Goal: Transaction & Acquisition: Obtain resource

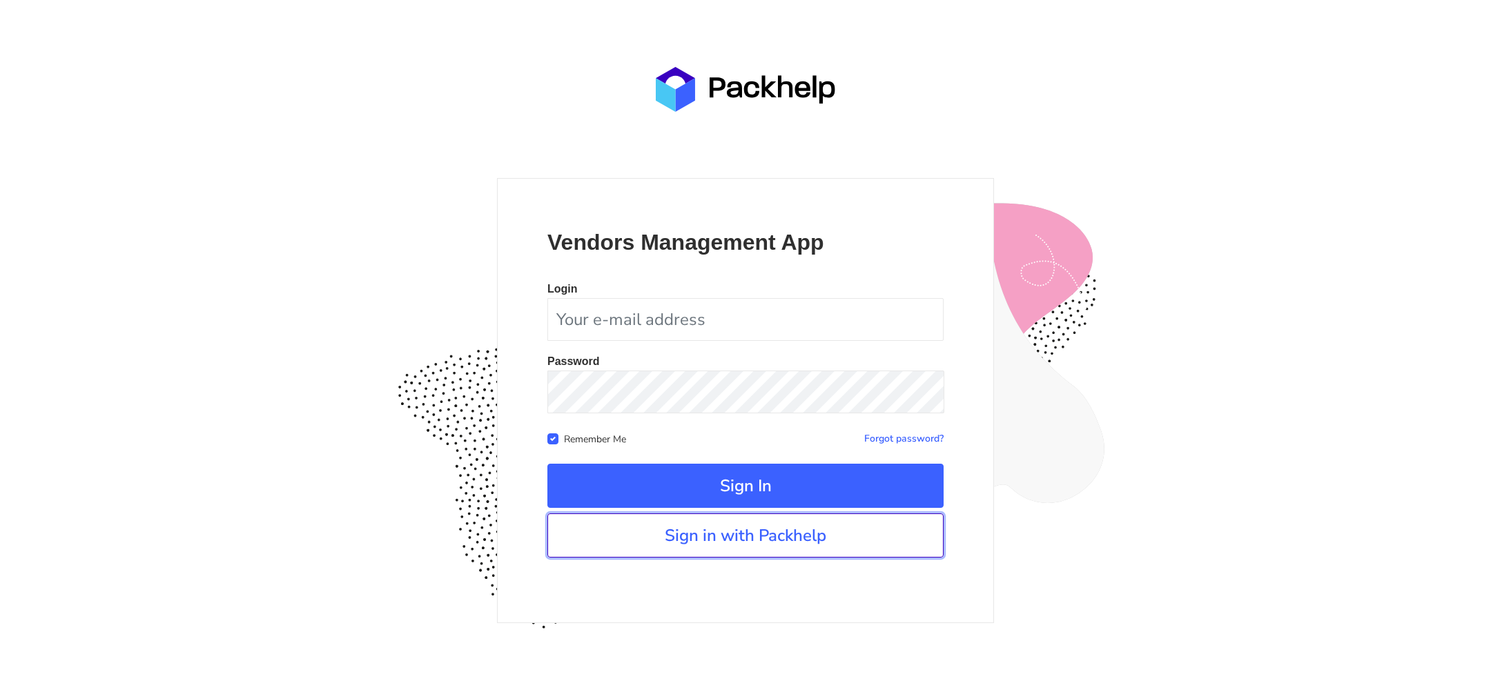
click at [863, 545] on link "Sign in with Packhelp" at bounding box center [745, 536] width 396 height 44
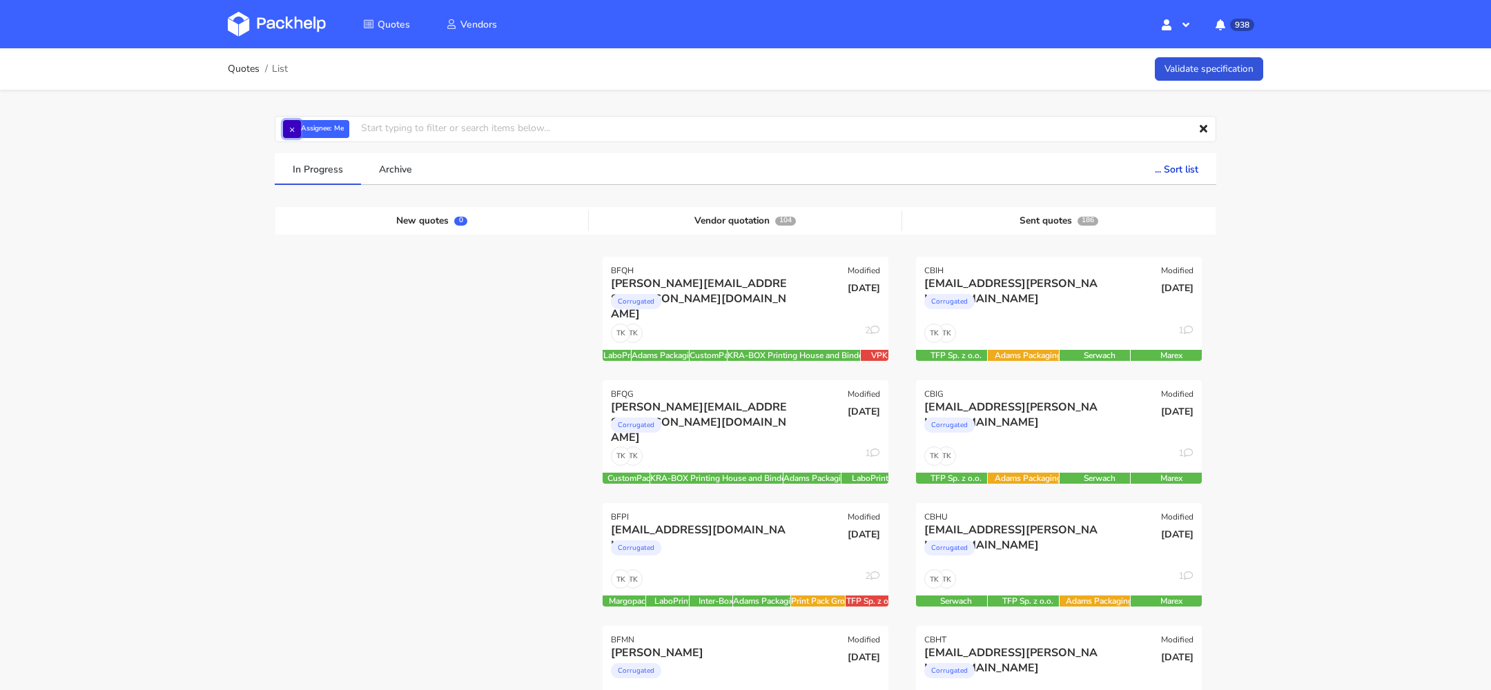
click at [289, 128] on button "×" at bounding box center [292, 129] width 18 height 18
click at [333, 128] on input "text" at bounding box center [746, 129] width 942 height 26
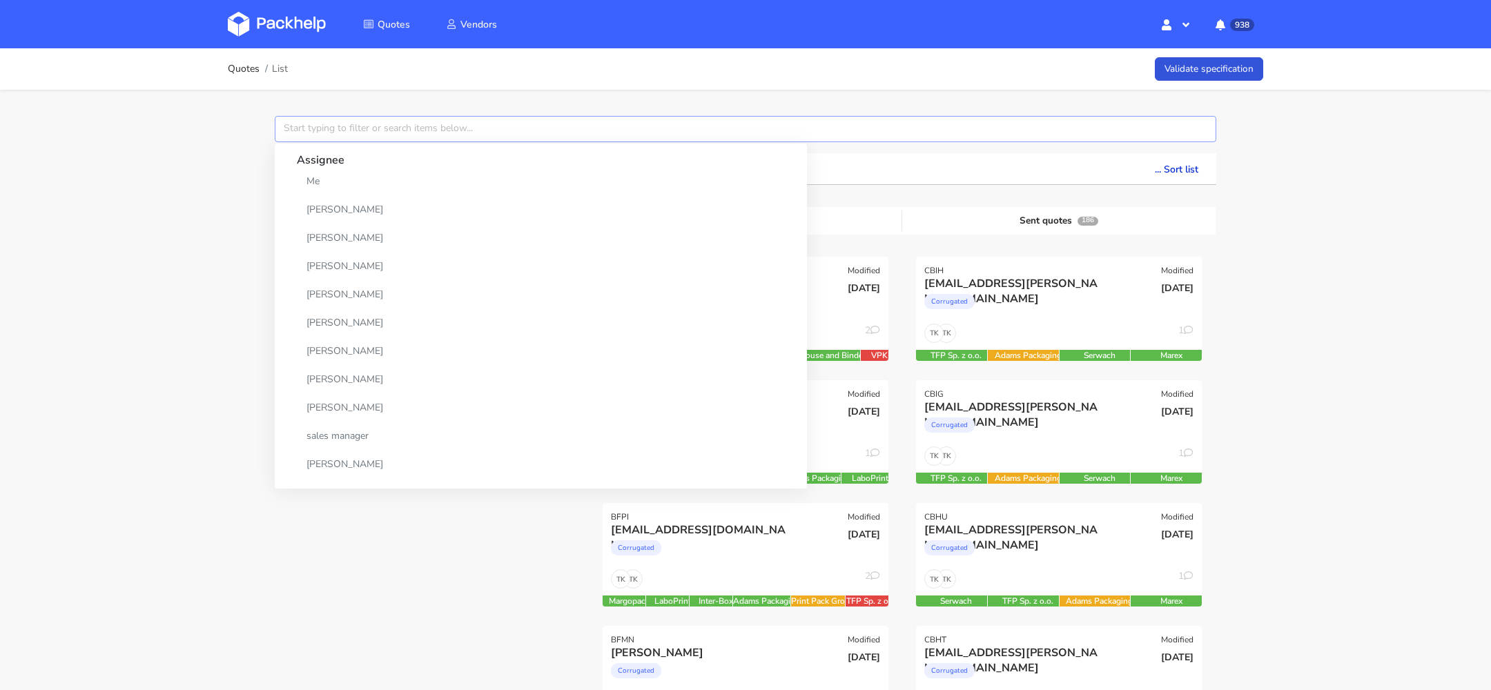
paste input "CBIV"
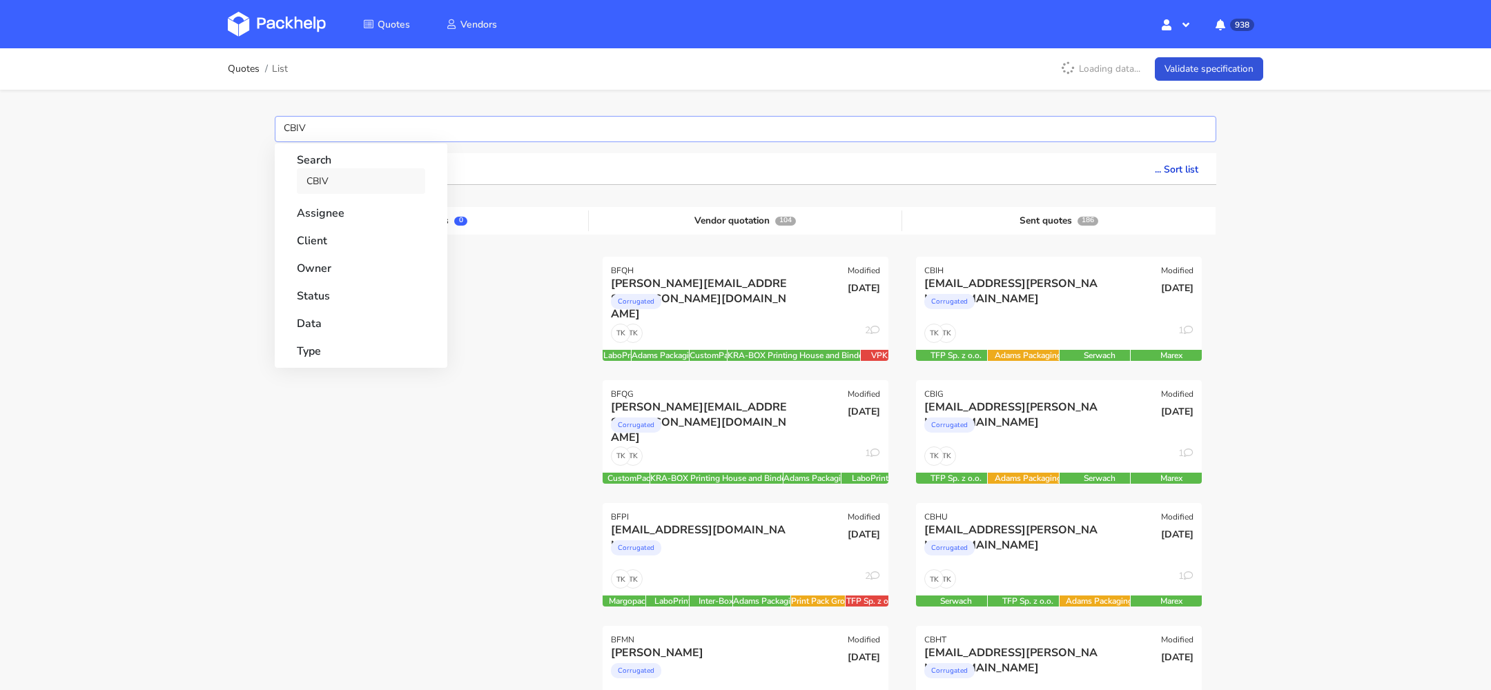
type input "CBIV"
click at [325, 172] on link "CBIV" at bounding box center [361, 181] width 128 height 26
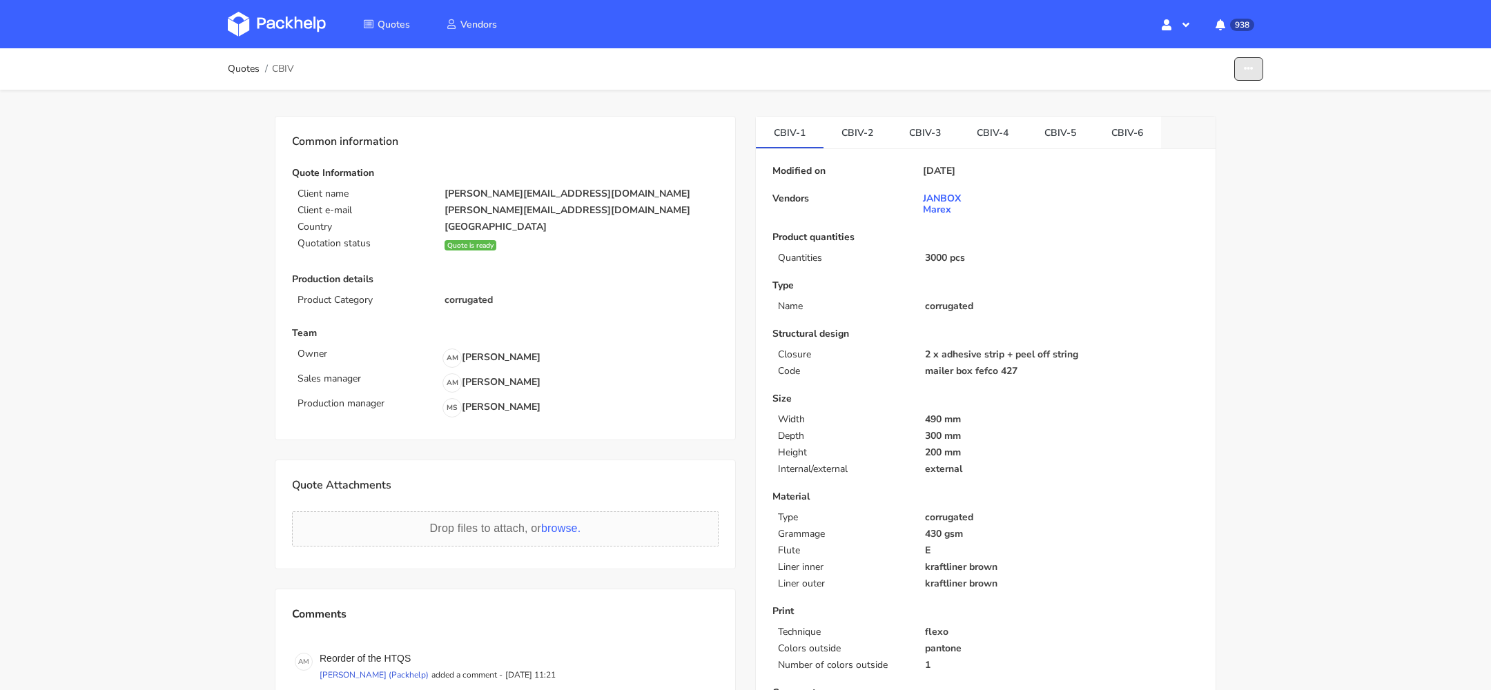
click at [1240, 68] on button "button" at bounding box center [1248, 69] width 29 height 24
click at [1172, 153] on link "Show estimations" at bounding box center [1195, 150] width 121 height 23
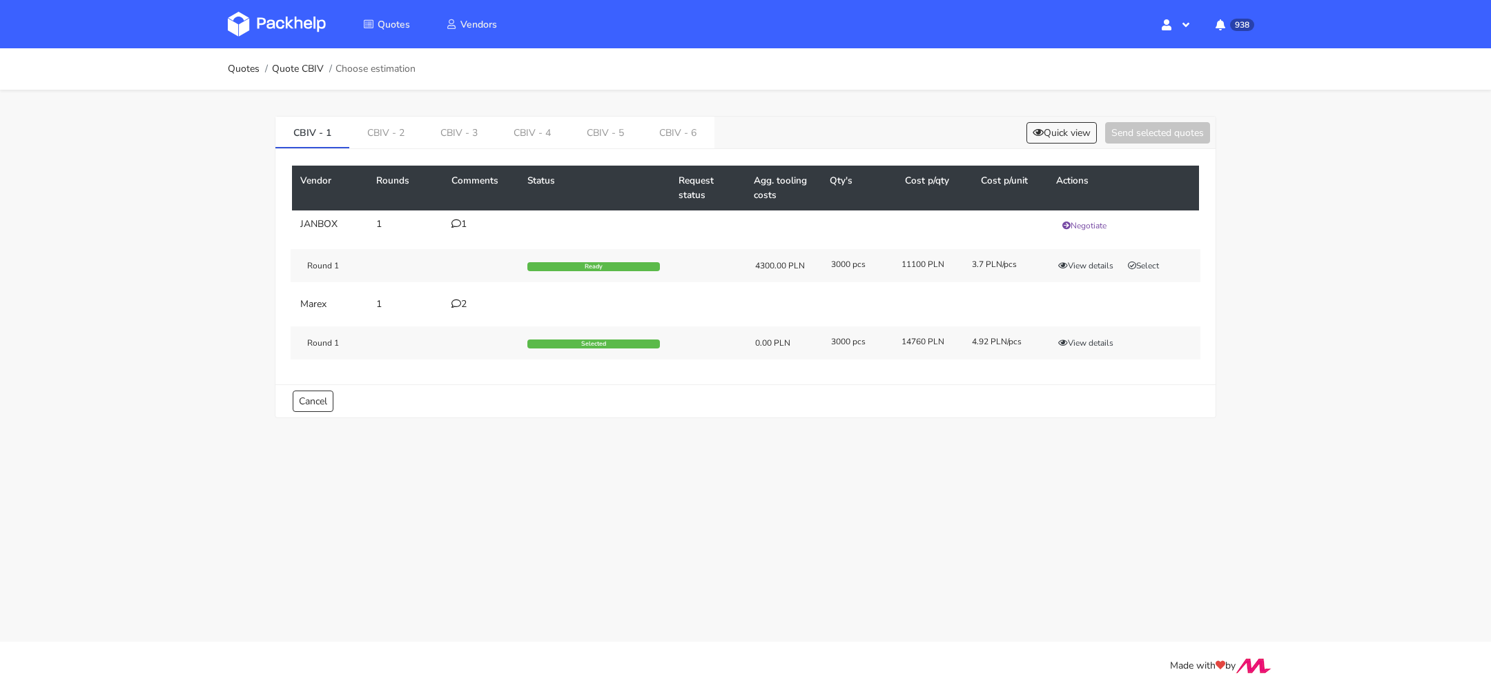
click at [665, 112] on div "CBIV - 1 CBIV - 2 CBIV - 3 CBIV - 4 CBIV - 5 CBIV - 6 Quick view Send selected …" at bounding box center [745, 264] width 994 height 349
click at [665, 121] on link "CBIV - 6" at bounding box center [678, 132] width 73 height 30
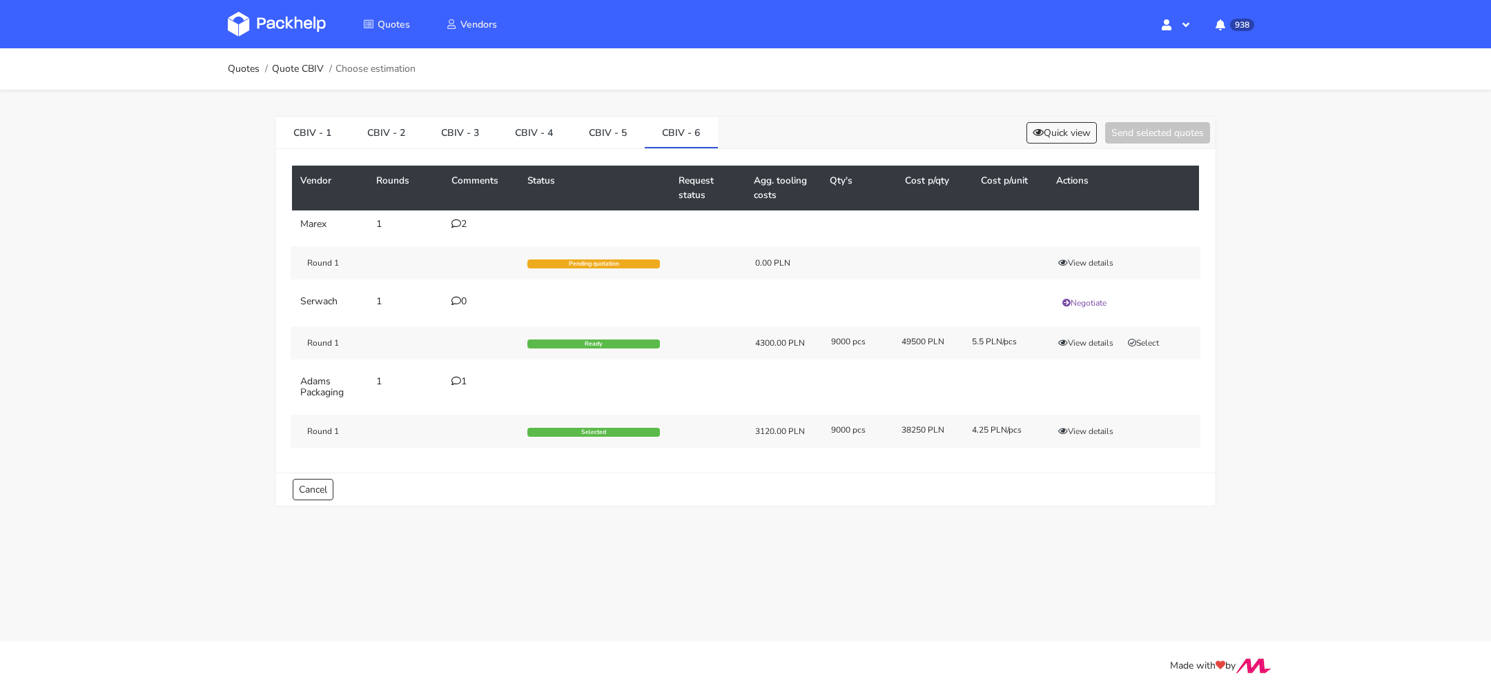
click at [454, 221] on icon at bounding box center [456, 224] width 10 height 10
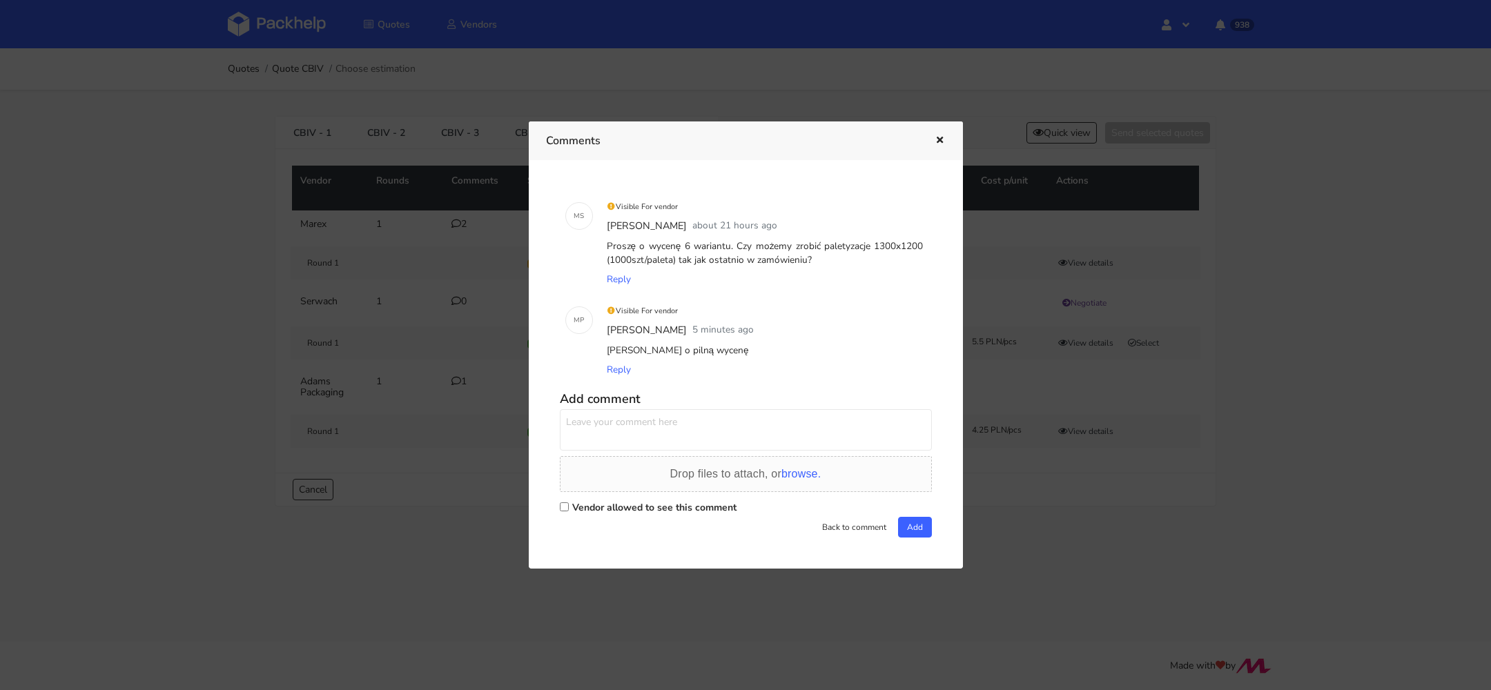
click at [941, 143] on icon "button" at bounding box center [940, 141] width 12 height 10
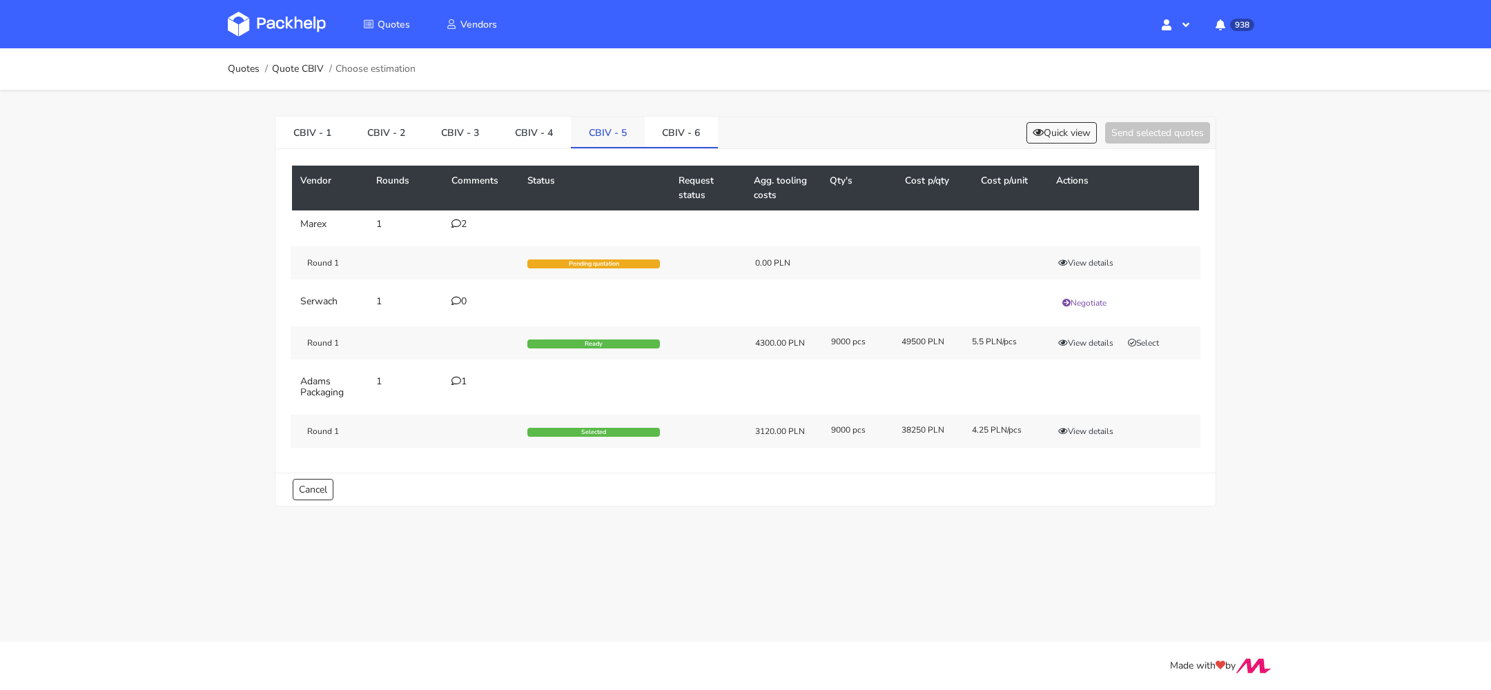
click at [605, 135] on link "CBIV - 5" at bounding box center [608, 132] width 74 height 30
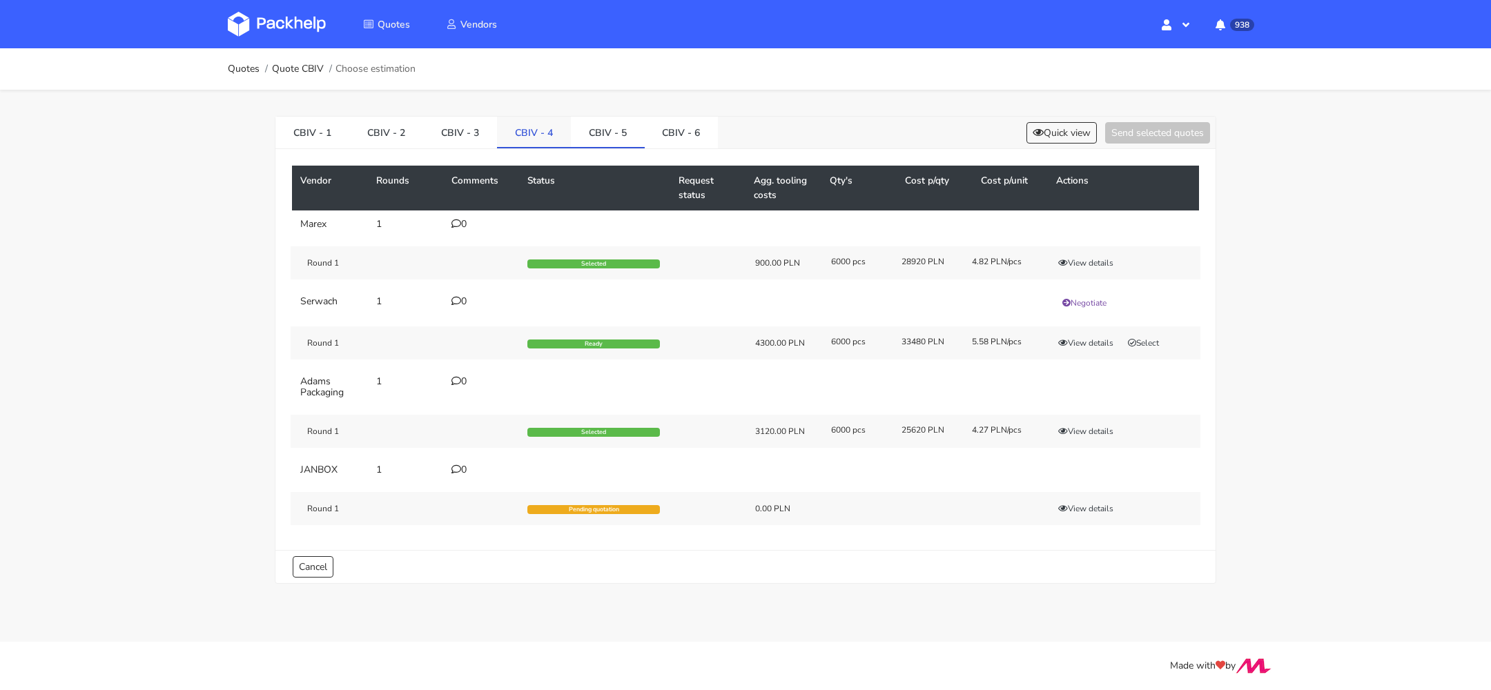
click at [519, 142] on link "CBIV - 4" at bounding box center [534, 132] width 74 height 30
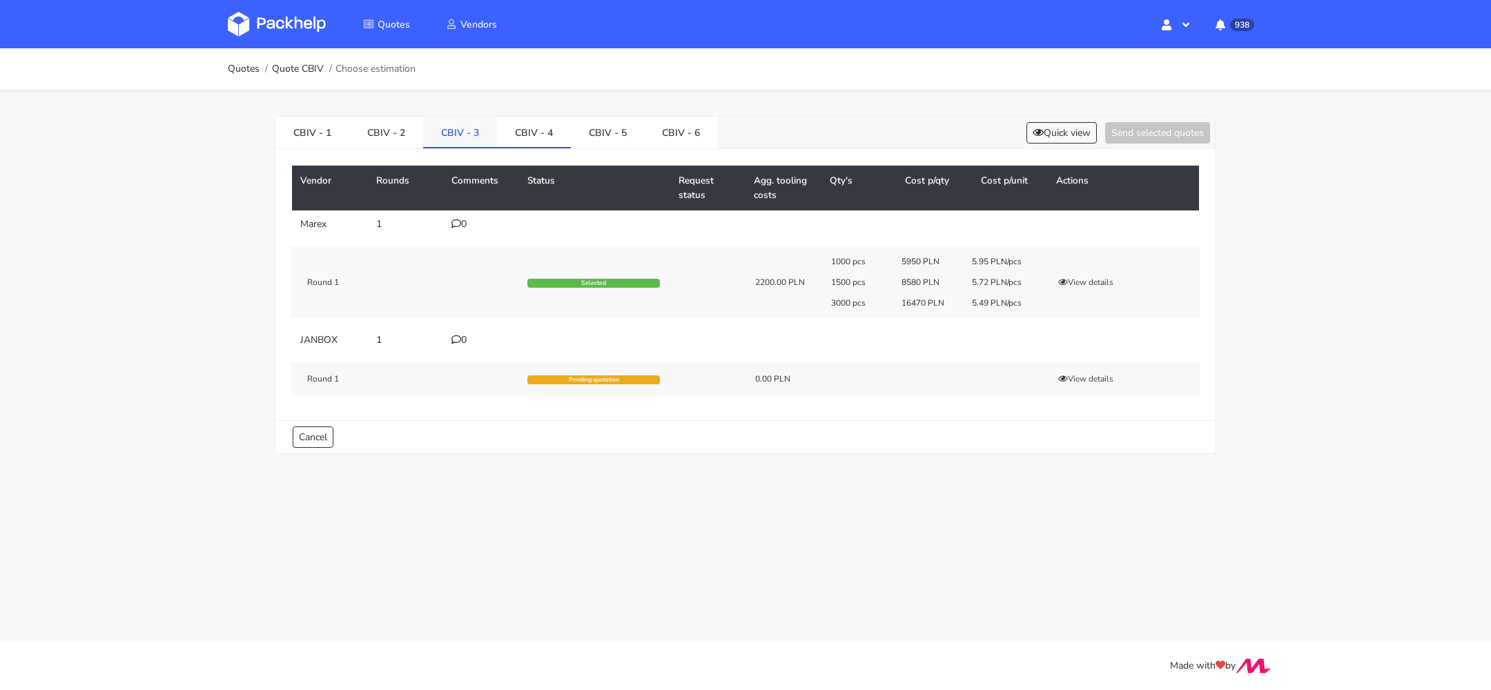
click at [431, 146] on li "CBIV - 3" at bounding box center [460, 133] width 74 height 32
click at [403, 141] on link "CBIV - 2" at bounding box center [386, 132] width 74 height 30
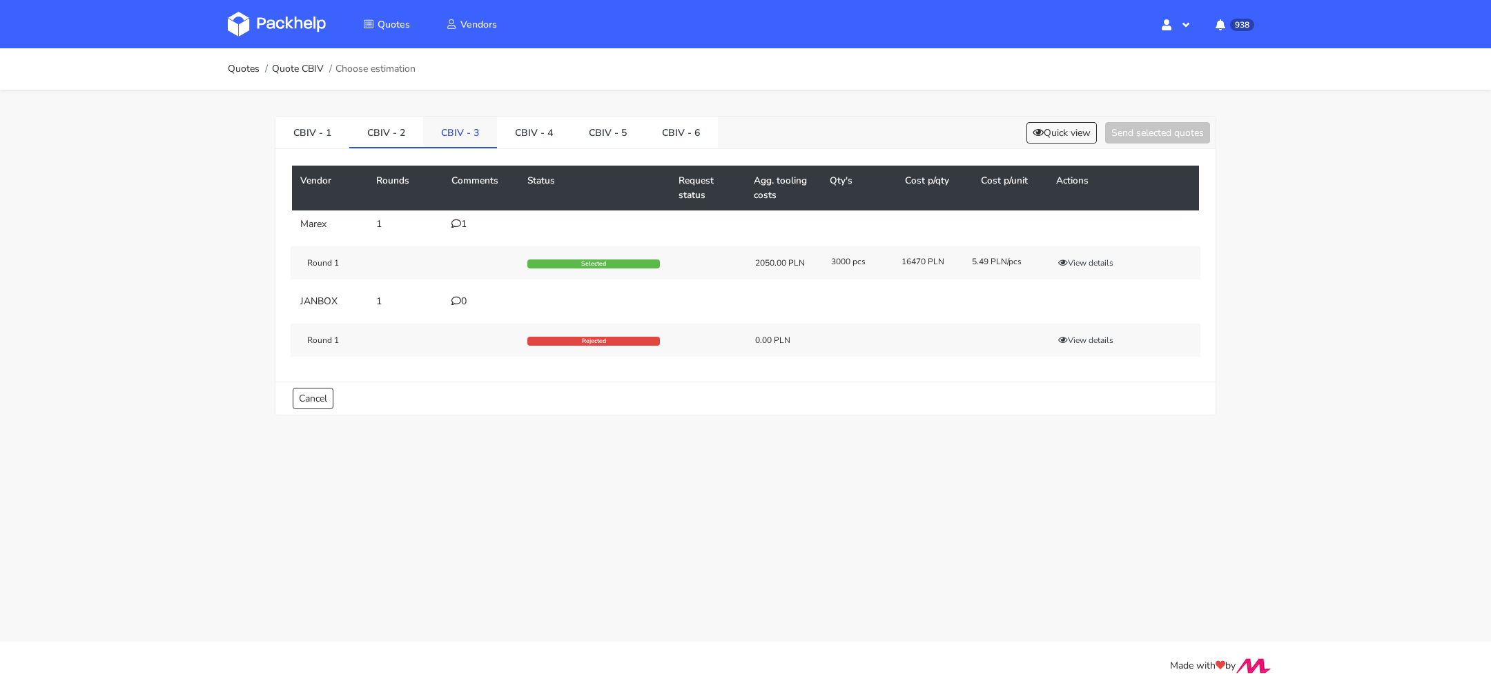
click at [465, 126] on link "CBIV - 3" at bounding box center [460, 132] width 74 height 30
click at [411, 136] on link "CBIV - 2" at bounding box center [386, 132] width 74 height 30
click at [310, 135] on link "CBIV - 1" at bounding box center [312, 132] width 74 height 30
click at [459, 303] on icon at bounding box center [456, 304] width 10 height 10
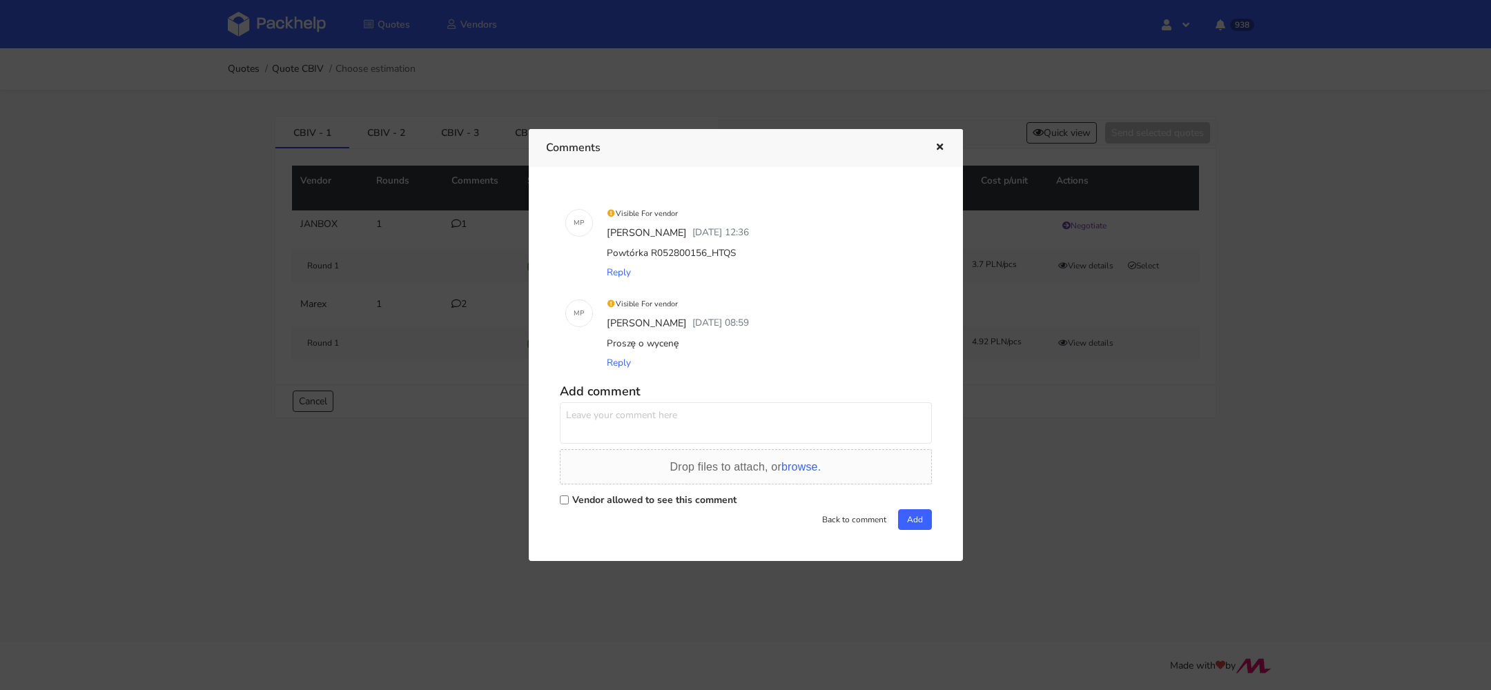
click at [938, 144] on icon "button" at bounding box center [940, 148] width 12 height 10
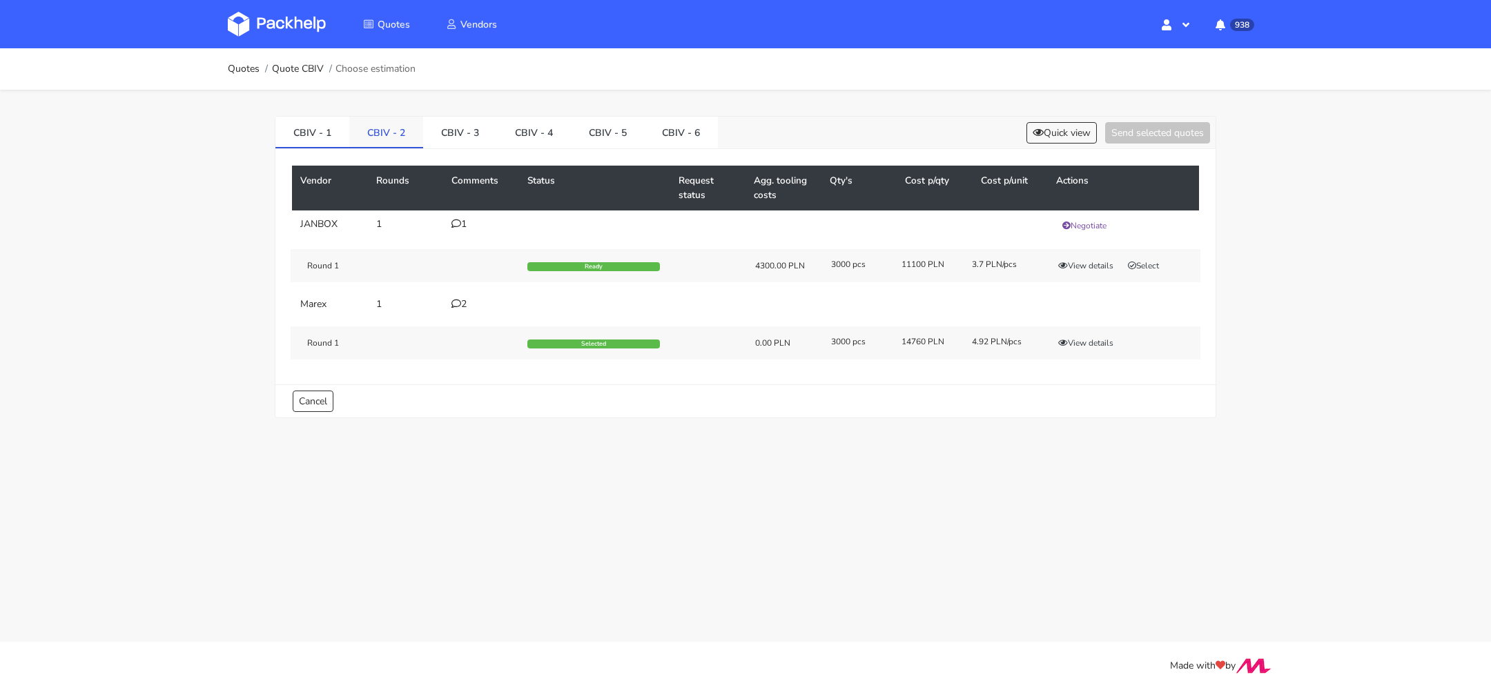
click at [398, 140] on link "CBIV - 2" at bounding box center [386, 132] width 74 height 30
click at [458, 224] on icon at bounding box center [456, 224] width 10 height 10
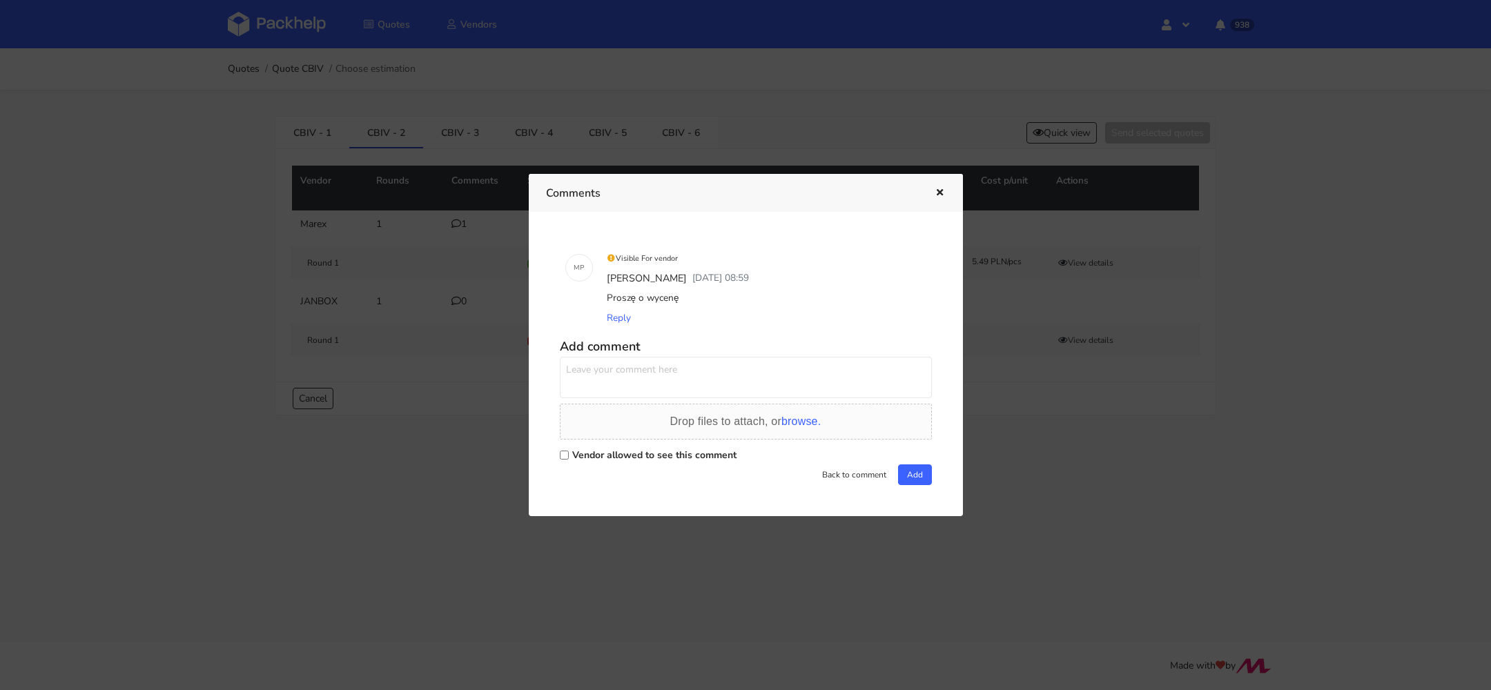
click at [938, 189] on icon "button" at bounding box center [940, 193] width 12 height 10
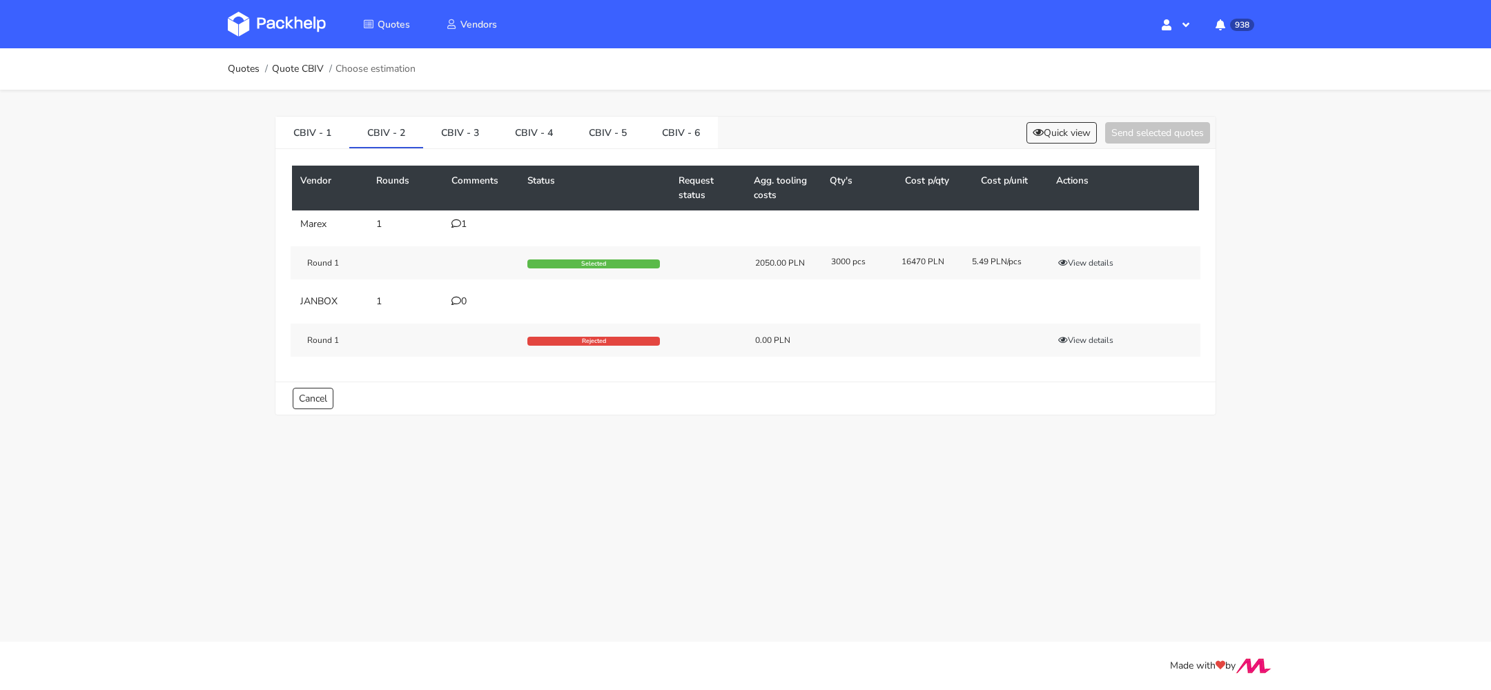
click at [462, 219] on div "1" at bounding box center [480, 224] width 59 height 11
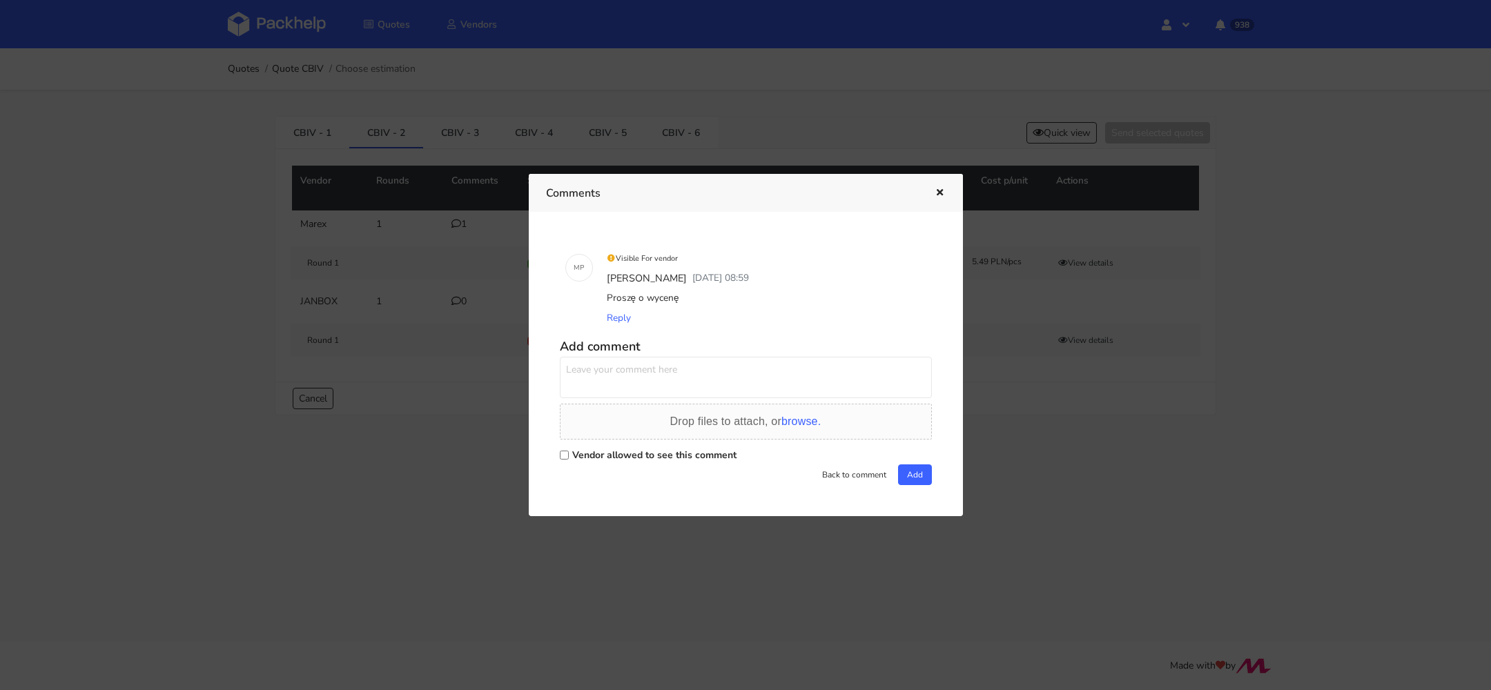
click at [941, 193] on icon "button" at bounding box center [940, 193] width 12 height 10
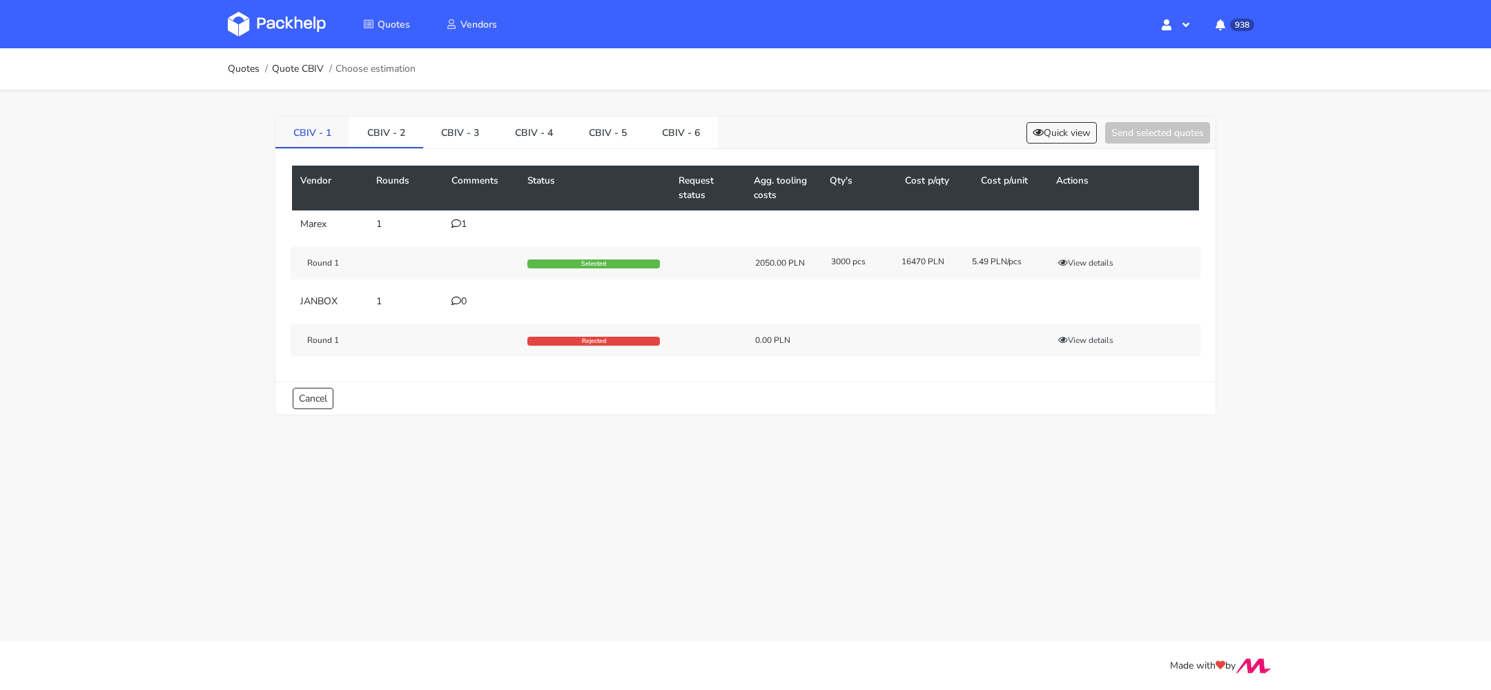
click at [336, 147] on div "CBIV - 1 CBIV - 2 CBIV - 3 CBIV - 4 CBIV - 5 CBIV - 6 Quick view Send selected …" at bounding box center [746, 266] width 942 height 300
click at [335, 147] on li "CBIV - 1" at bounding box center [312, 133] width 74 height 32
click at [296, 149] on div "Vendor Rounds Comments Status Request status Agg. tooling costs Qty's Cost p/qt…" at bounding box center [745, 265] width 940 height 233
click at [306, 132] on link "CBIV - 1" at bounding box center [312, 132] width 74 height 30
click at [459, 299] on icon at bounding box center [456, 304] width 10 height 10
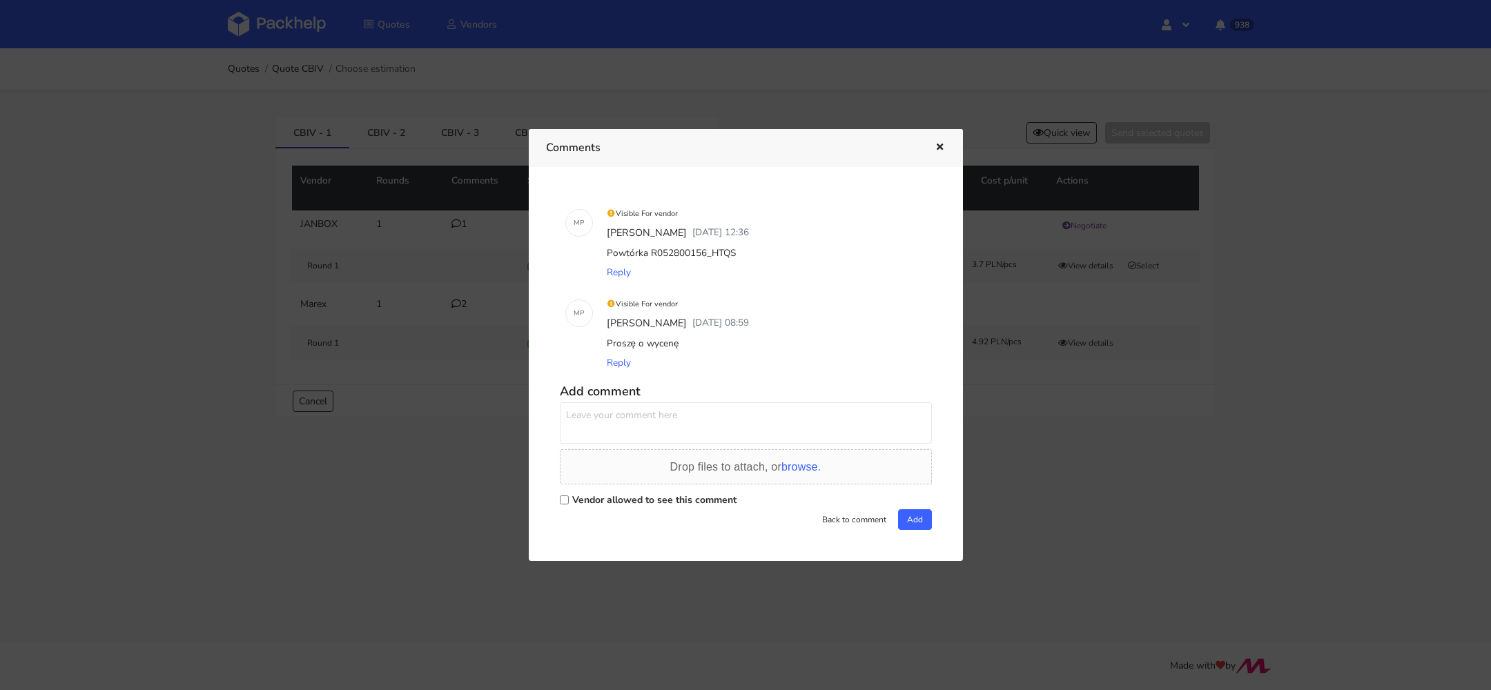
drag, startPoint x: 943, startPoint y: 146, endPoint x: 897, endPoint y: 146, distance: 45.6
click at [943, 146] on icon "button" at bounding box center [940, 148] width 12 height 10
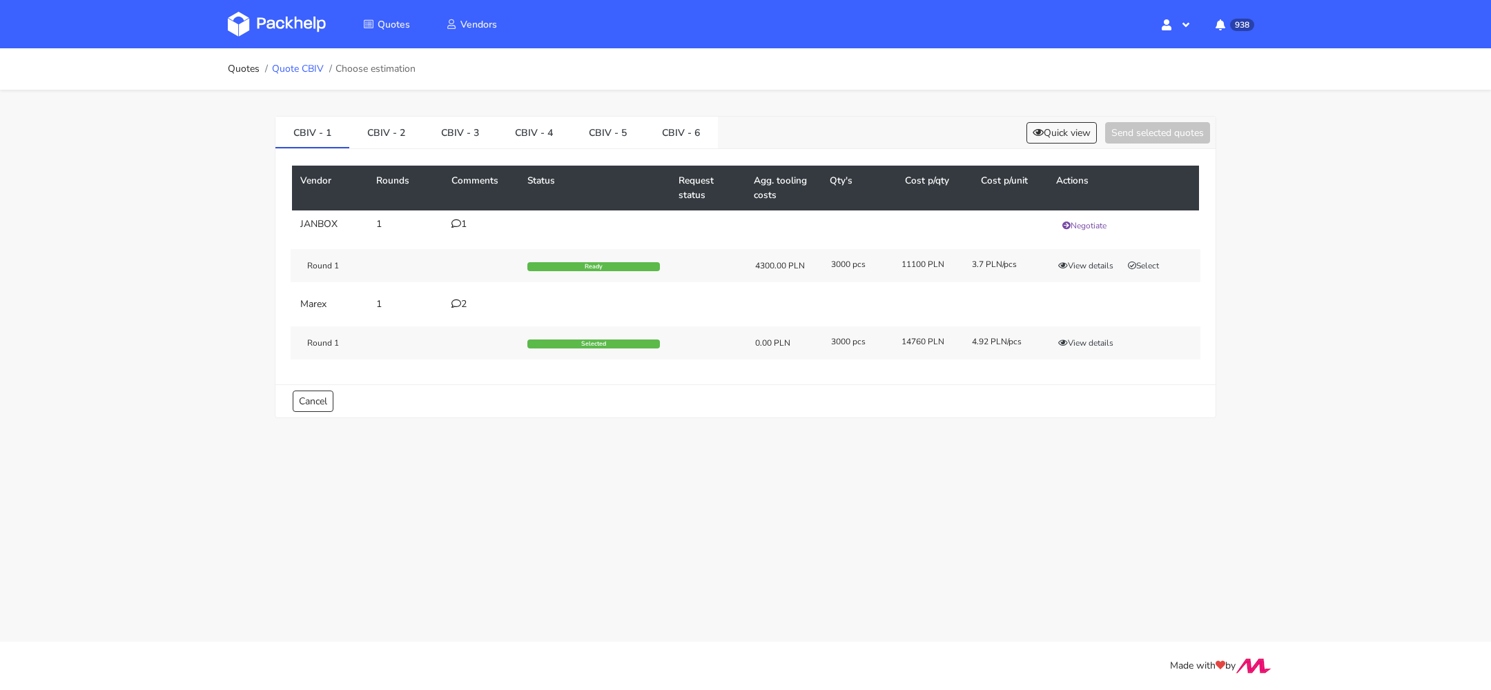
click at [298, 64] on link "Quote CBIV" at bounding box center [298, 69] width 52 height 11
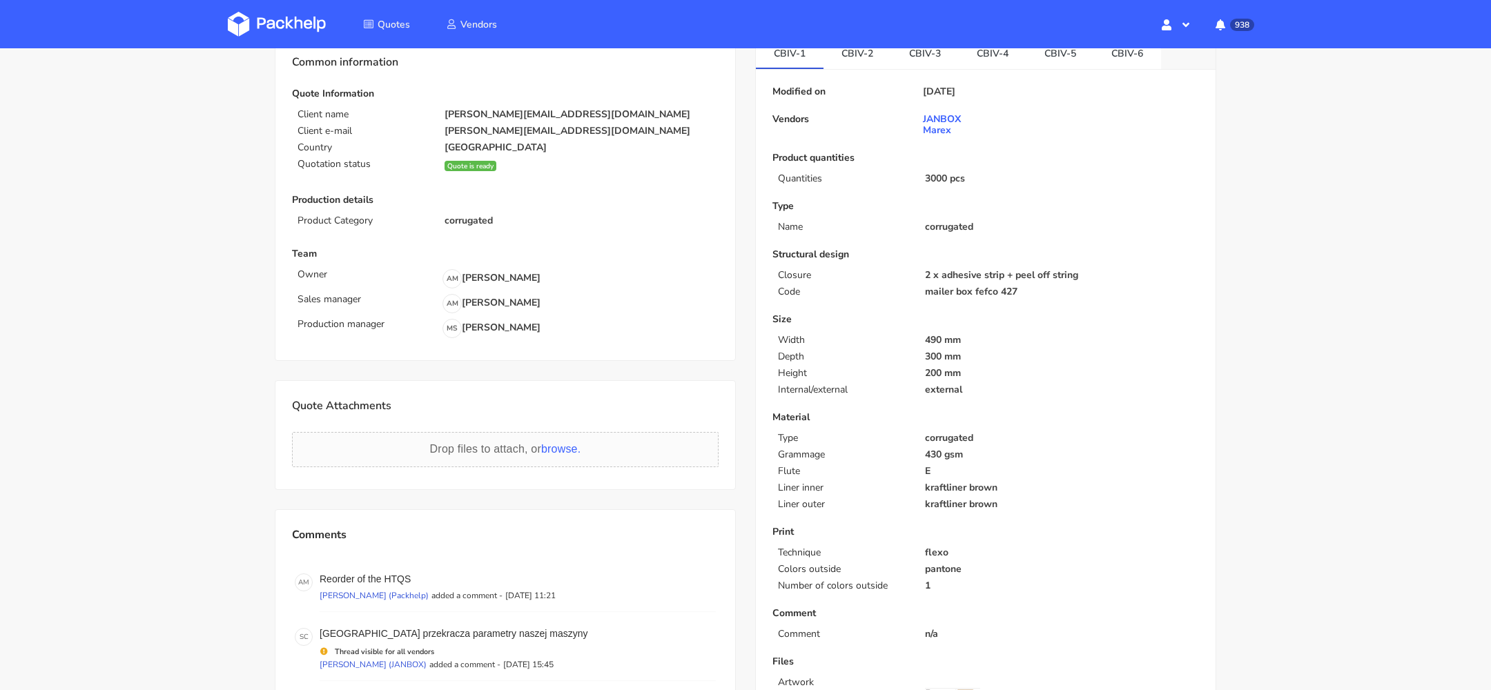
scroll to position [61, 0]
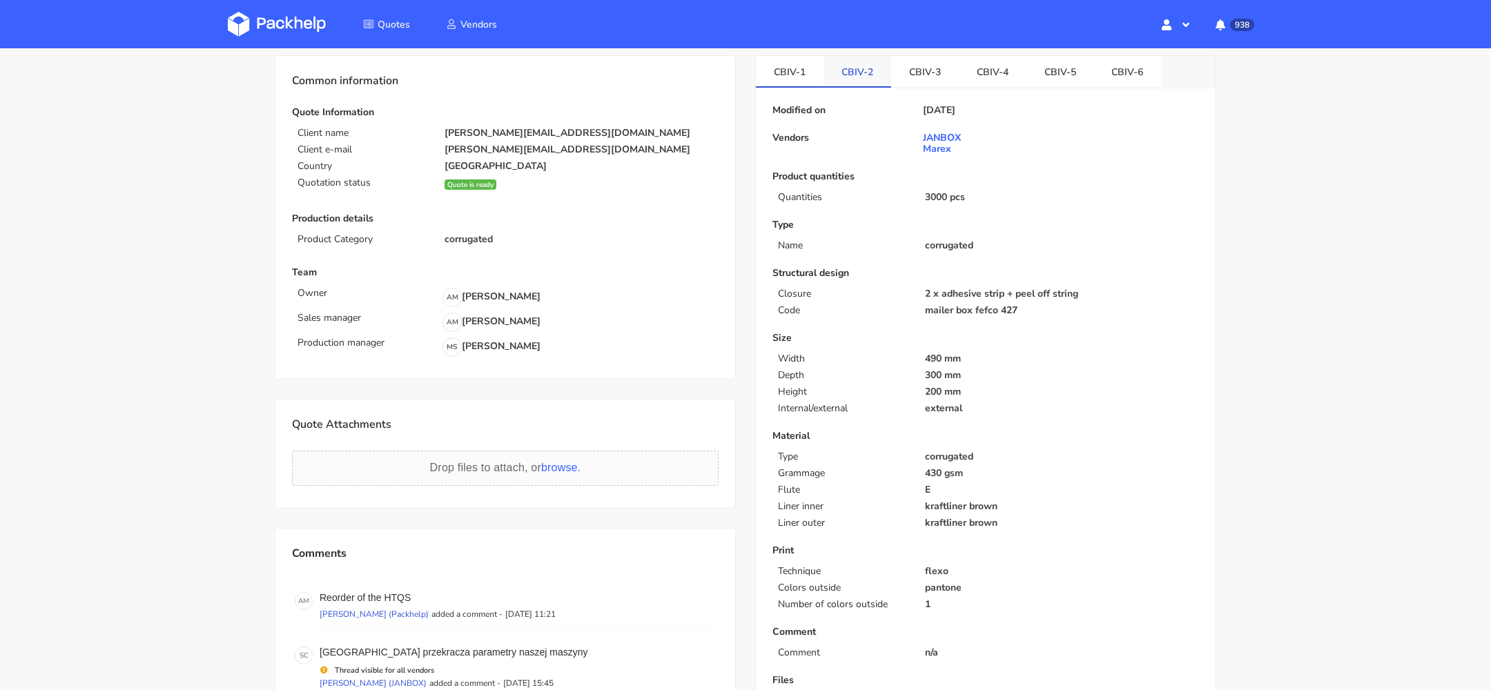
click at [856, 59] on link "CBIV-2" at bounding box center [857, 71] width 68 height 30
click at [932, 81] on link "CBIV-3" at bounding box center [925, 71] width 68 height 30
click at [1002, 77] on link "CBIV-4" at bounding box center [993, 71] width 68 height 30
click at [1031, 77] on link "CBIV-5" at bounding box center [1060, 71] width 68 height 30
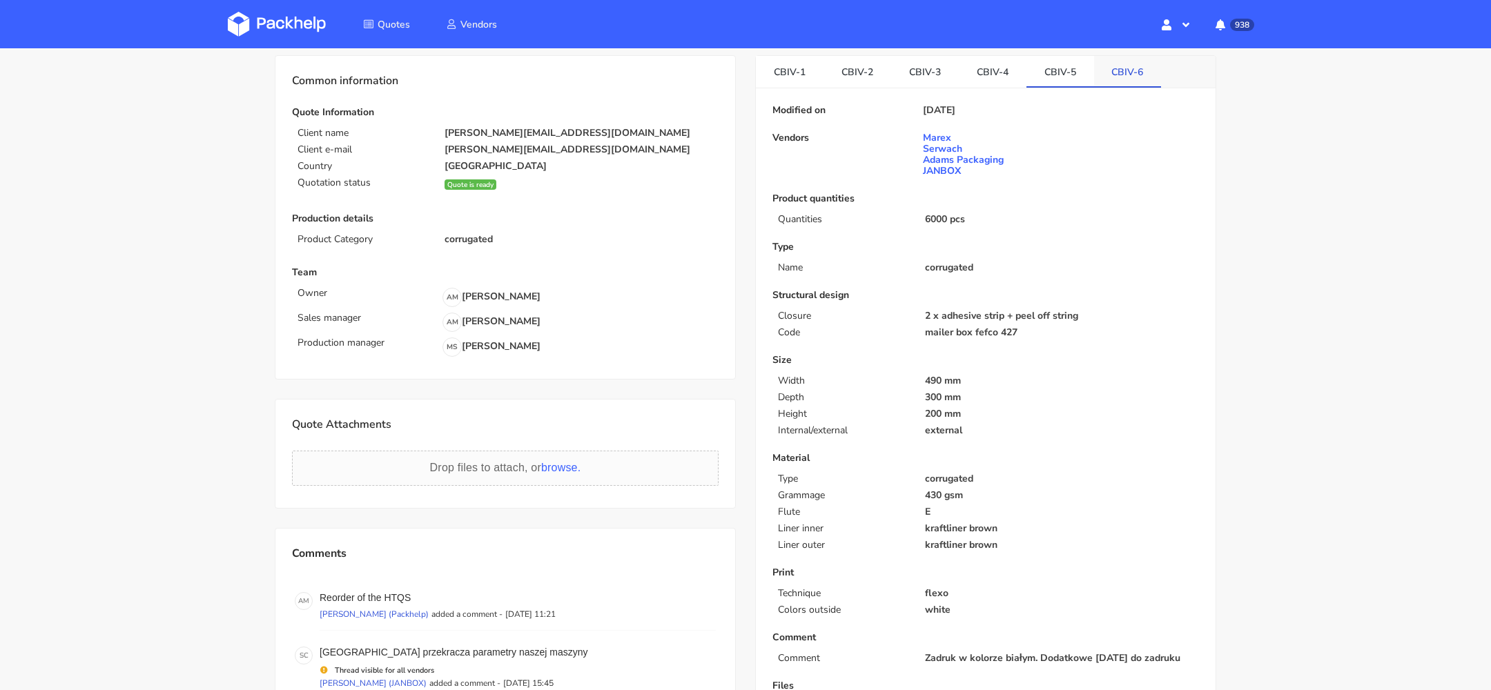
click at [1094, 77] on link "CBIV-6" at bounding box center [1128, 71] width 68 height 30
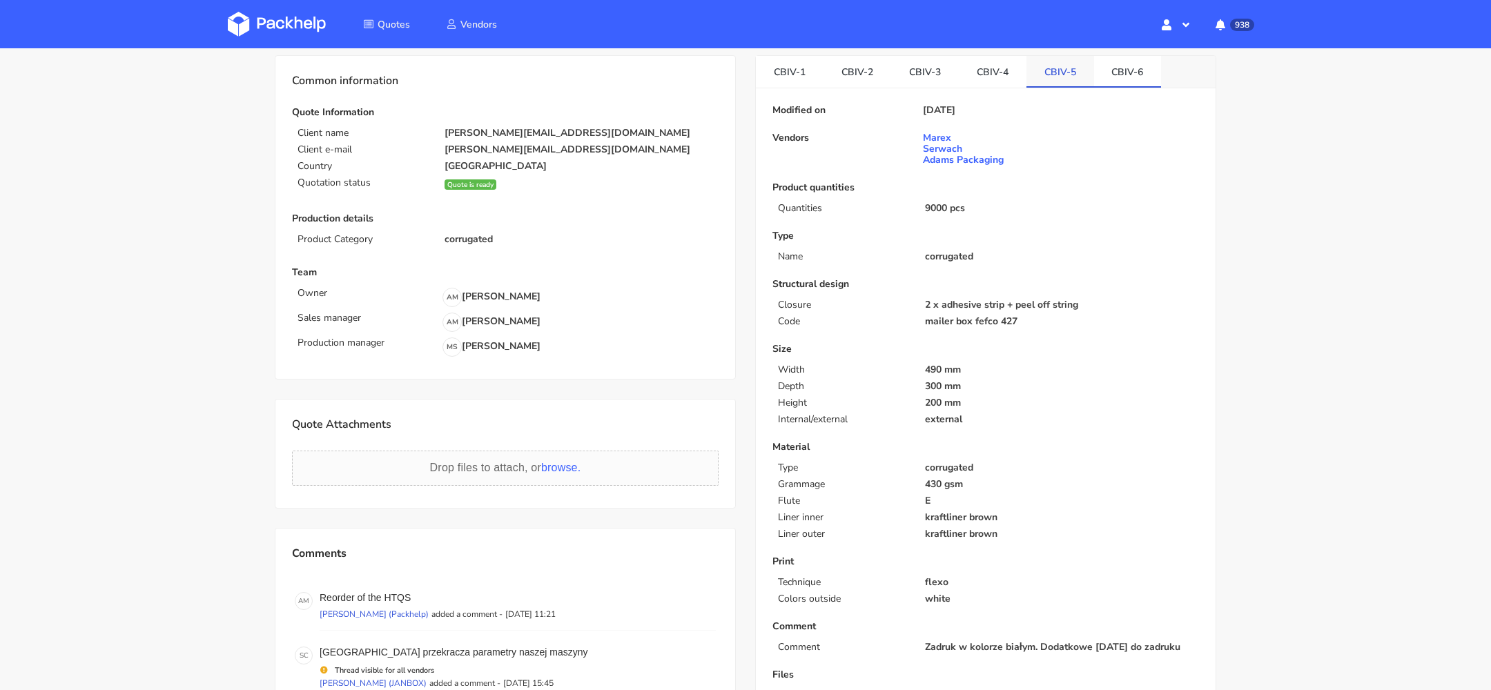
click at [1053, 79] on link "CBIV-5" at bounding box center [1060, 71] width 68 height 30
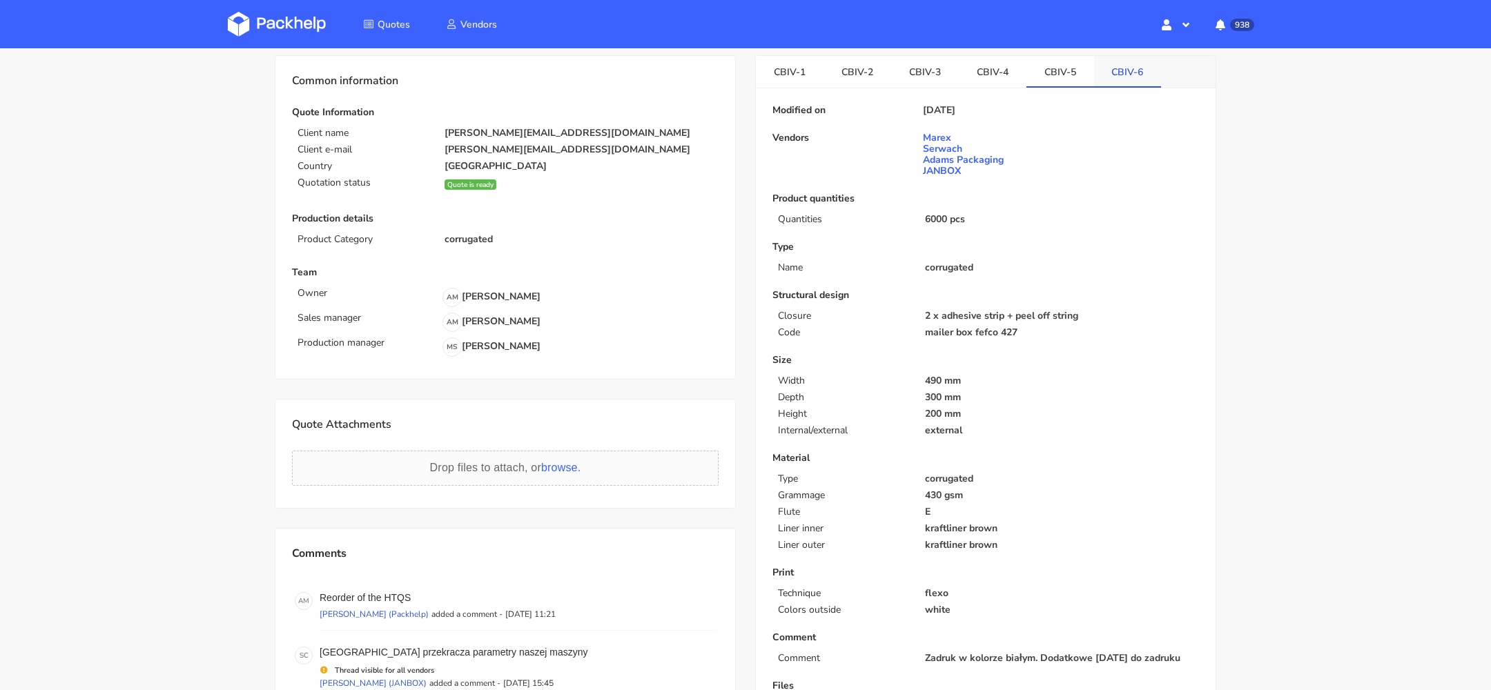
click at [1119, 79] on link "CBIV-6" at bounding box center [1128, 71] width 68 height 30
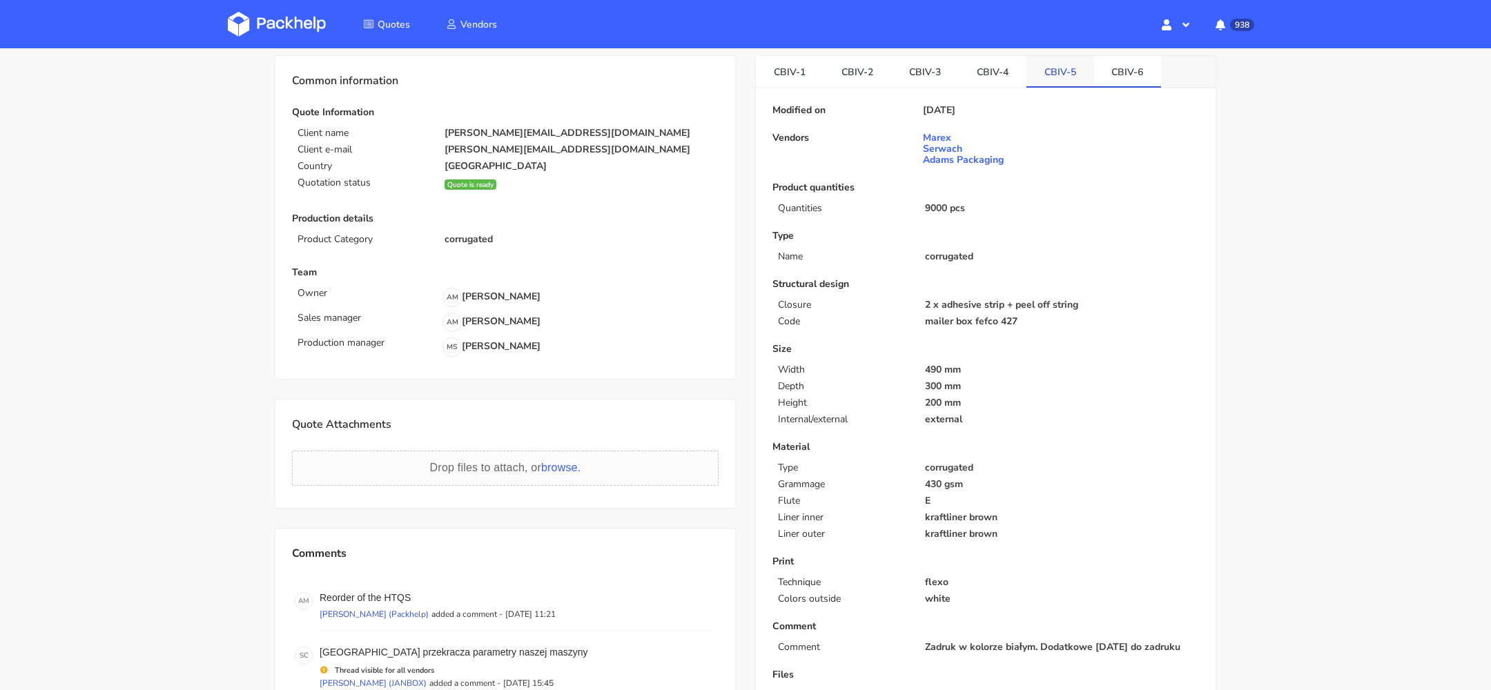
click at [1068, 79] on link "CBIV-5" at bounding box center [1060, 71] width 68 height 30
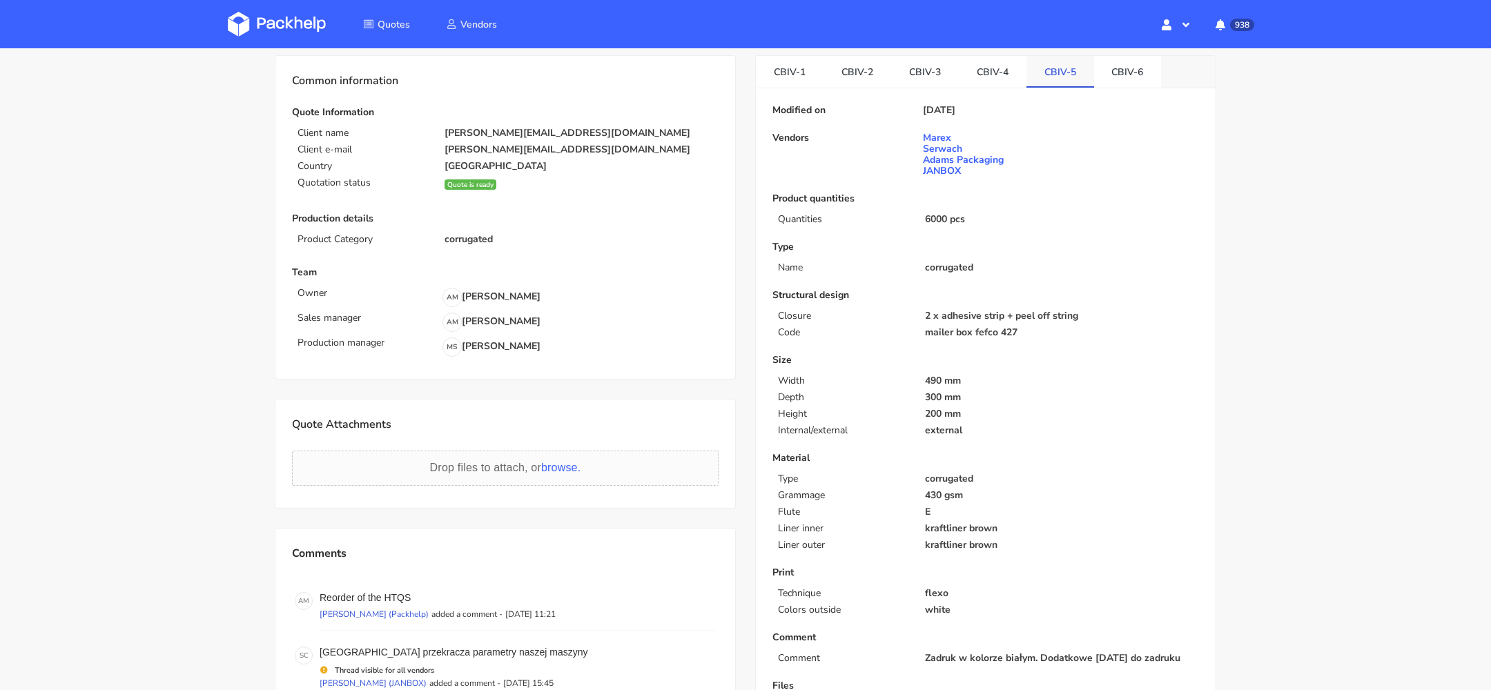
click at [1074, 79] on link "CBIV-5" at bounding box center [1060, 71] width 68 height 30
click at [1105, 72] on link "CBIV-6" at bounding box center [1128, 71] width 68 height 30
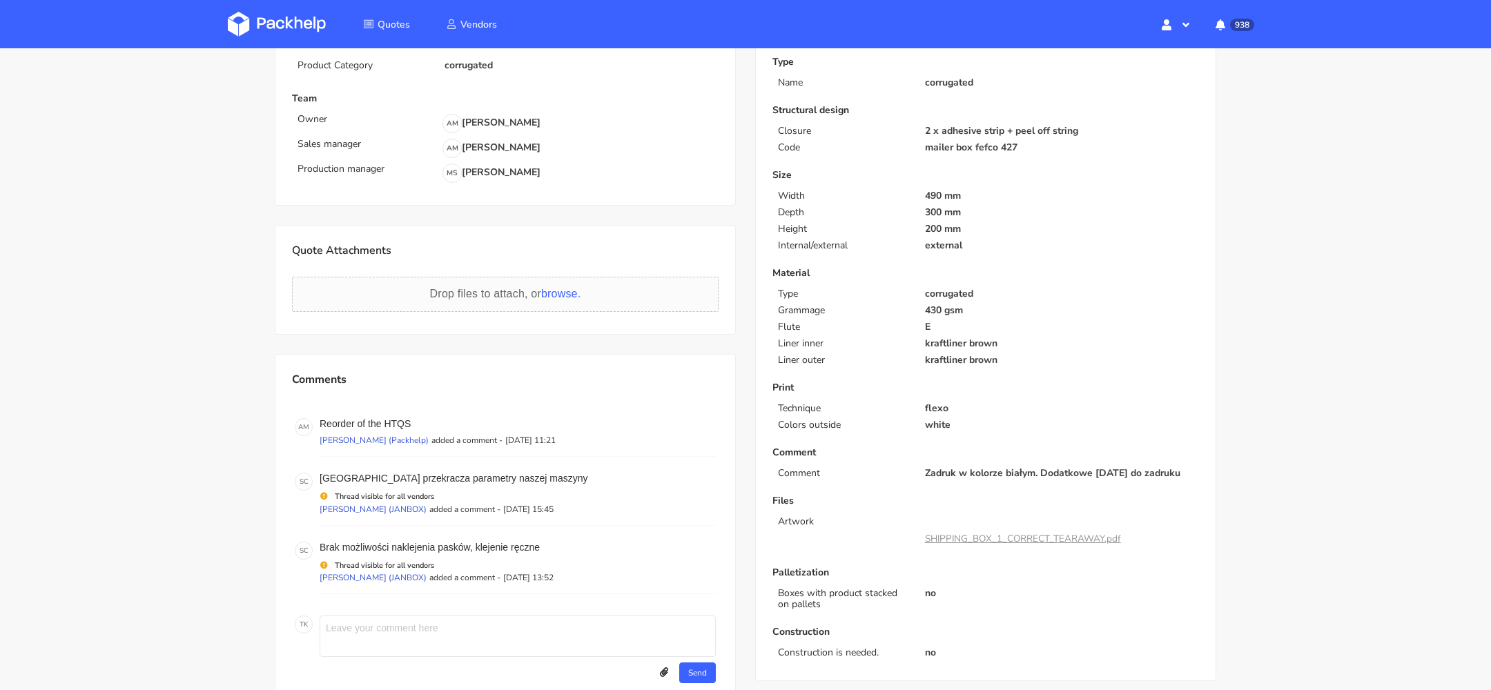
scroll to position [267, 0]
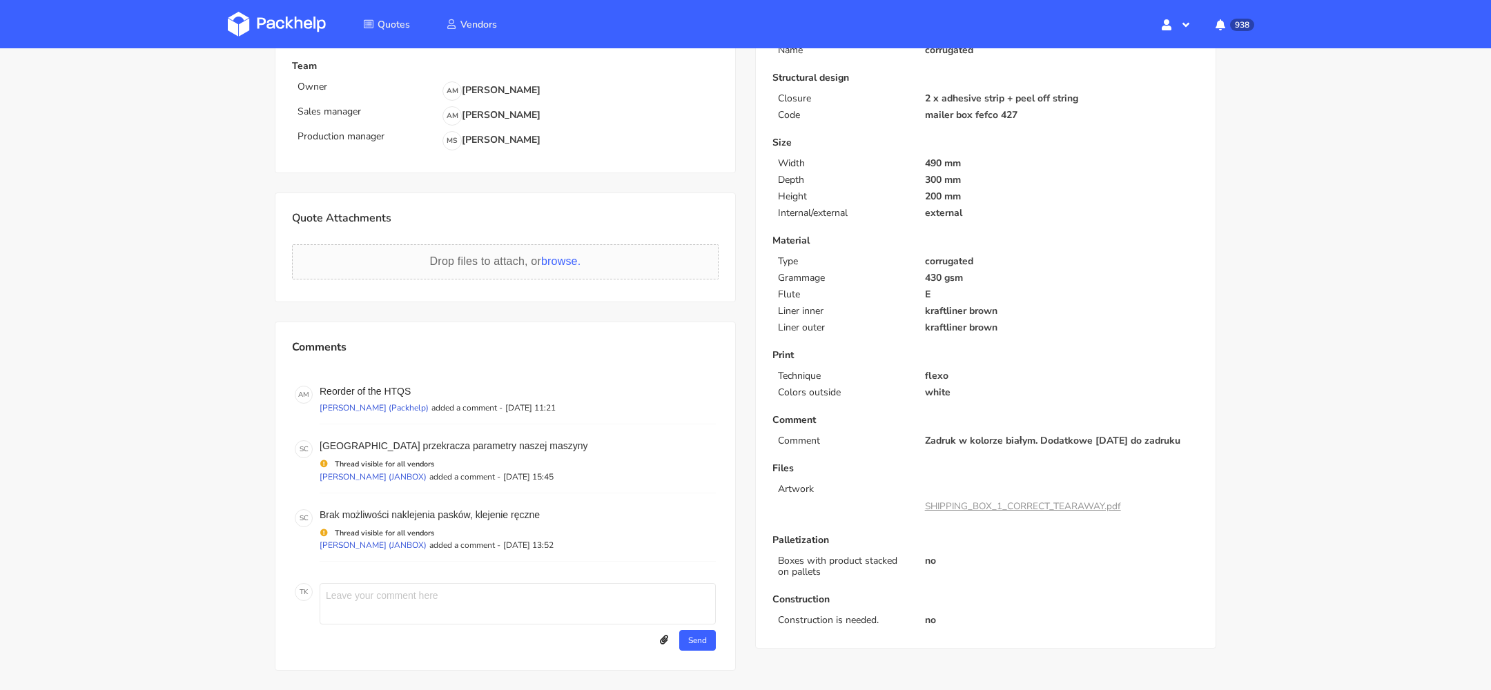
click at [1021, 503] on link "SHIPPING_BOX_1_CORRECT_TEARAWAY.pdf" at bounding box center [1023, 506] width 196 height 13
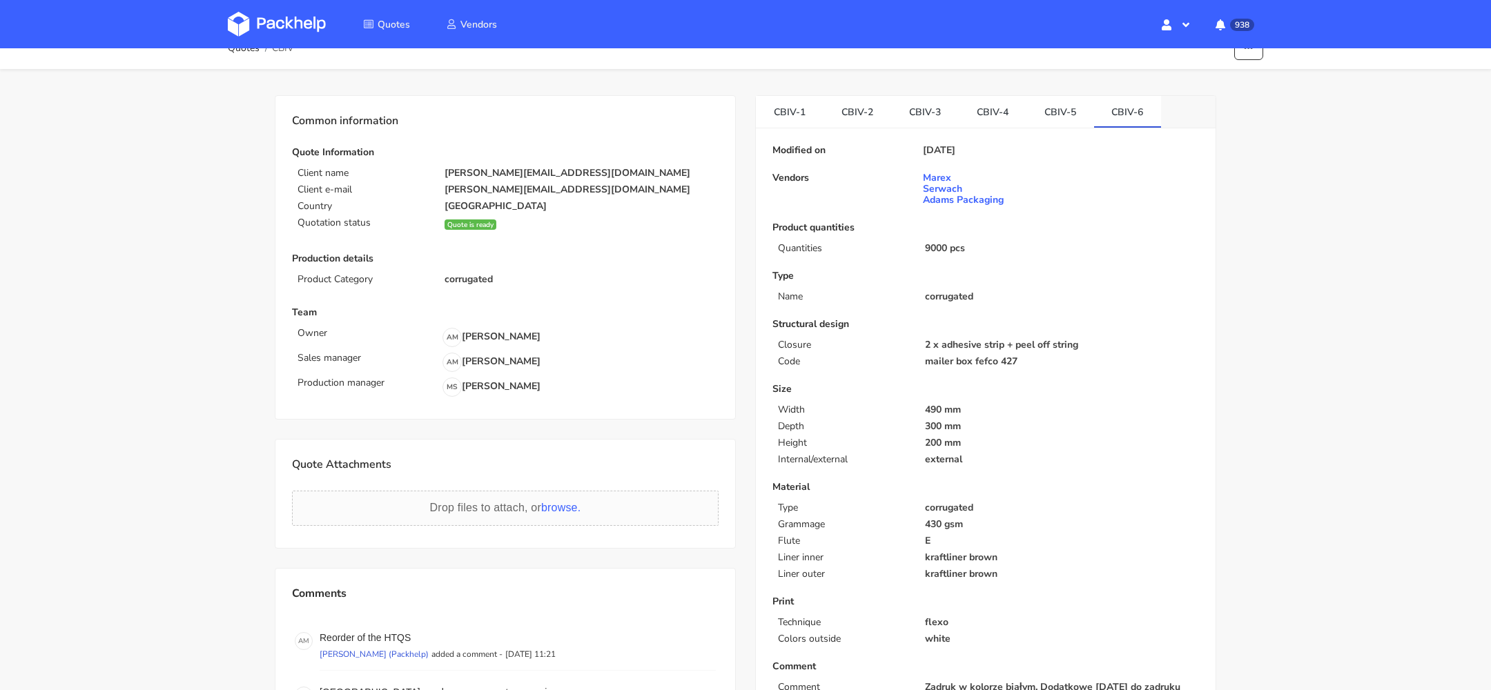
scroll to position [0, 0]
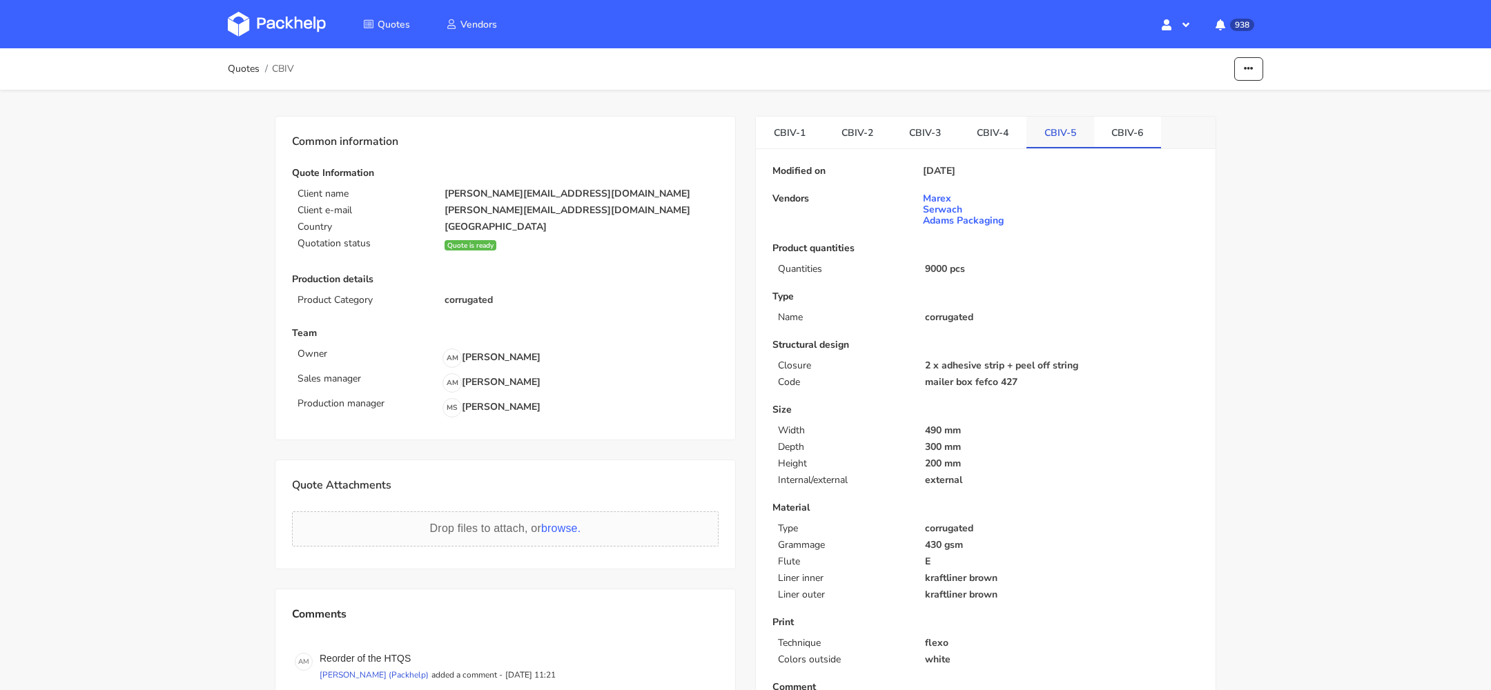
click at [1051, 137] on link "CBIV-5" at bounding box center [1060, 132] width 68 height 30
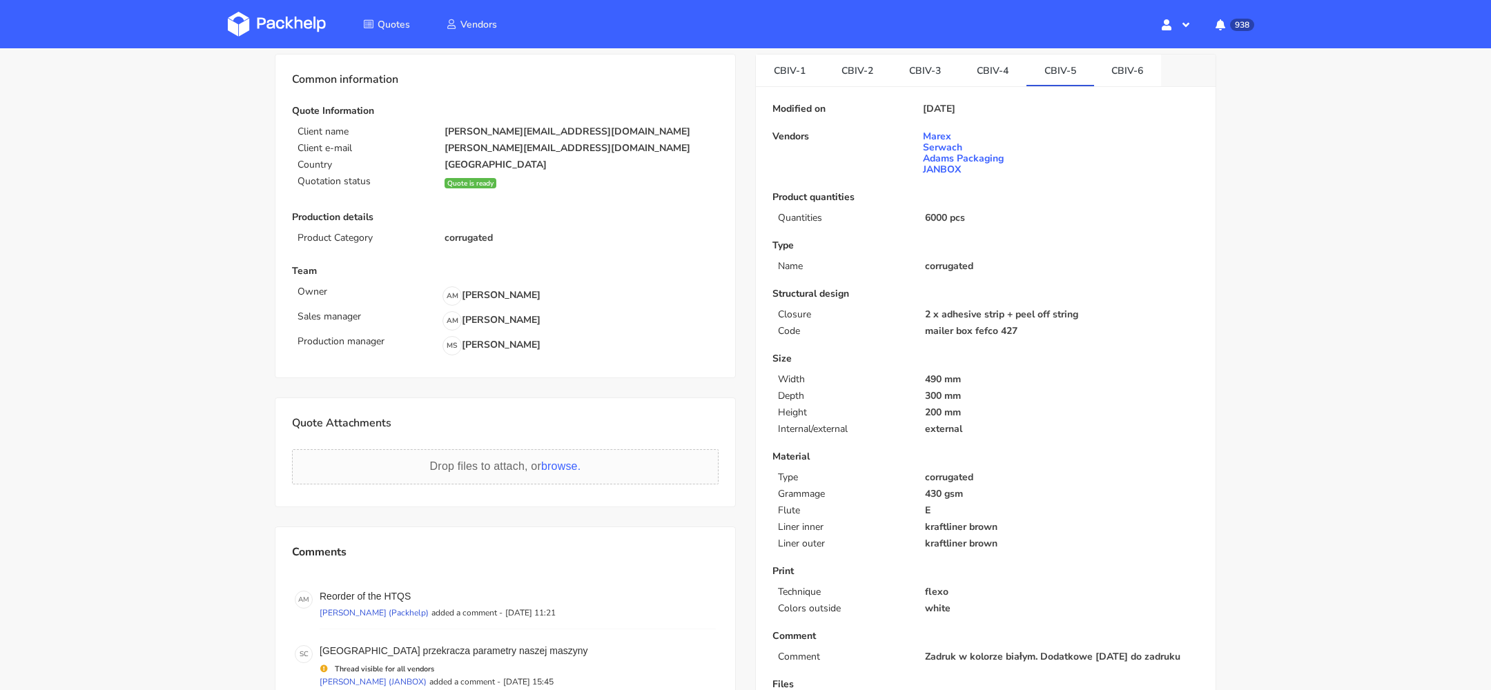
scroll to position [313, 0]
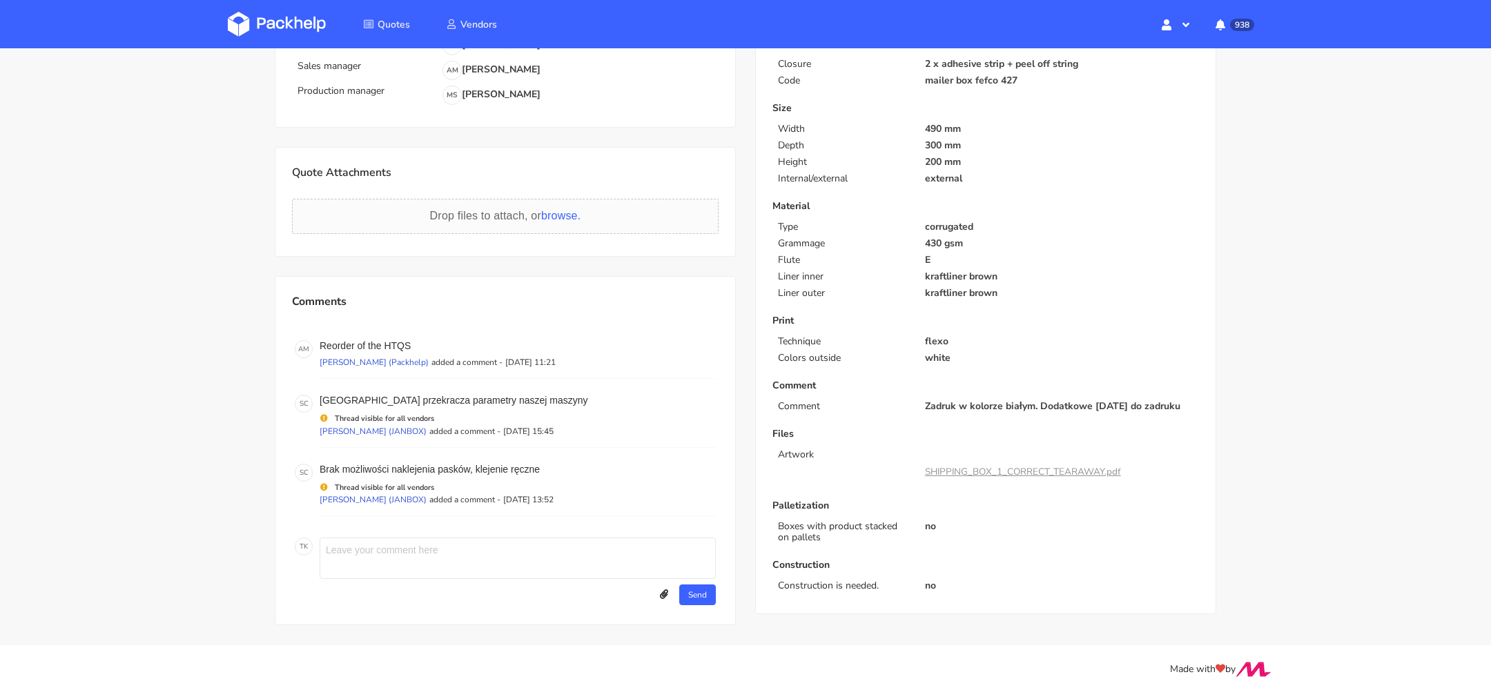
click at [1043, 467] on link "SHIPPING_BOX_1_CORRECT_TEARAWAY.pdf" at bounding box center [1023, 471] width 196 height 13
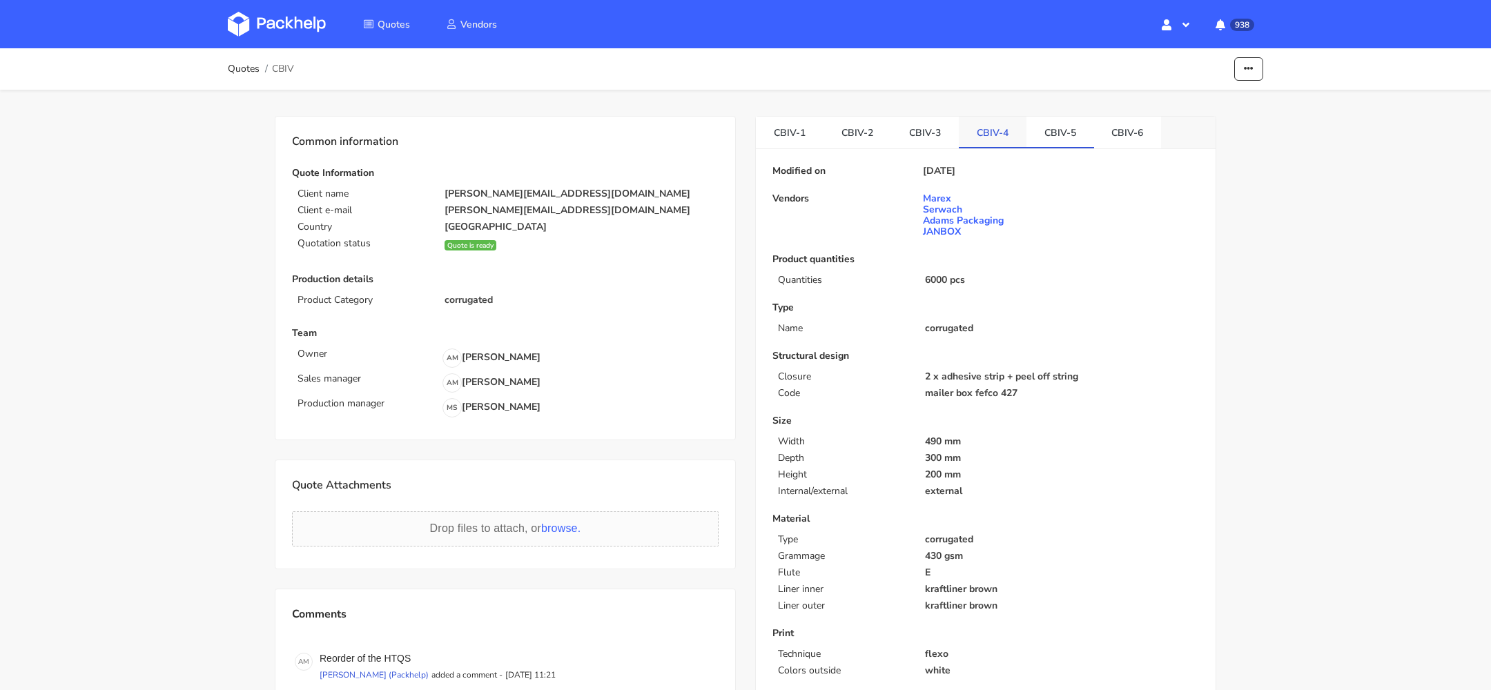
click at [995, 128] on link "CBIV-4" at bounding box center [993, 132] width 68 height 30
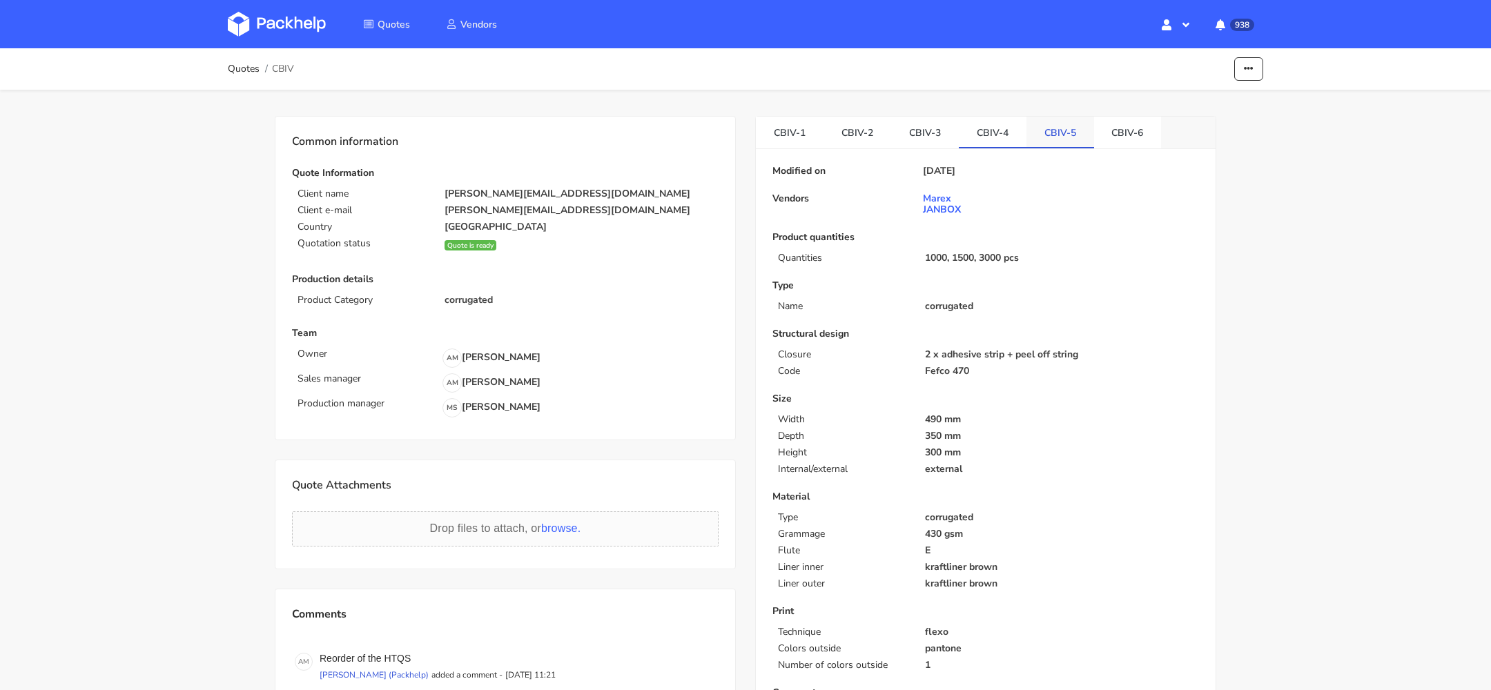
click at [1051, 127] on link "CBIV-5" at bounding box center [1060, 132] width 68 height 30
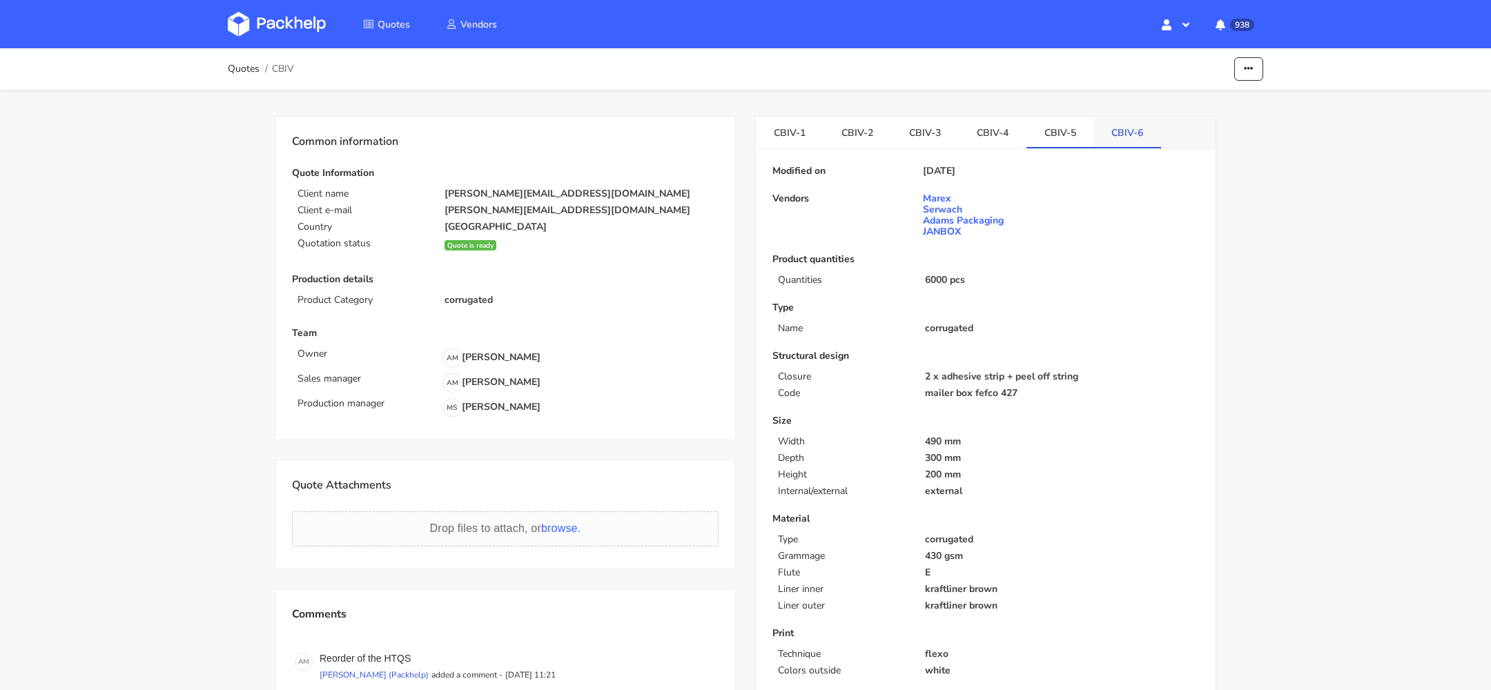
click at [1109, 127] on link "CBIV-6" at bounding box center [1128, 132] width 68 height 30
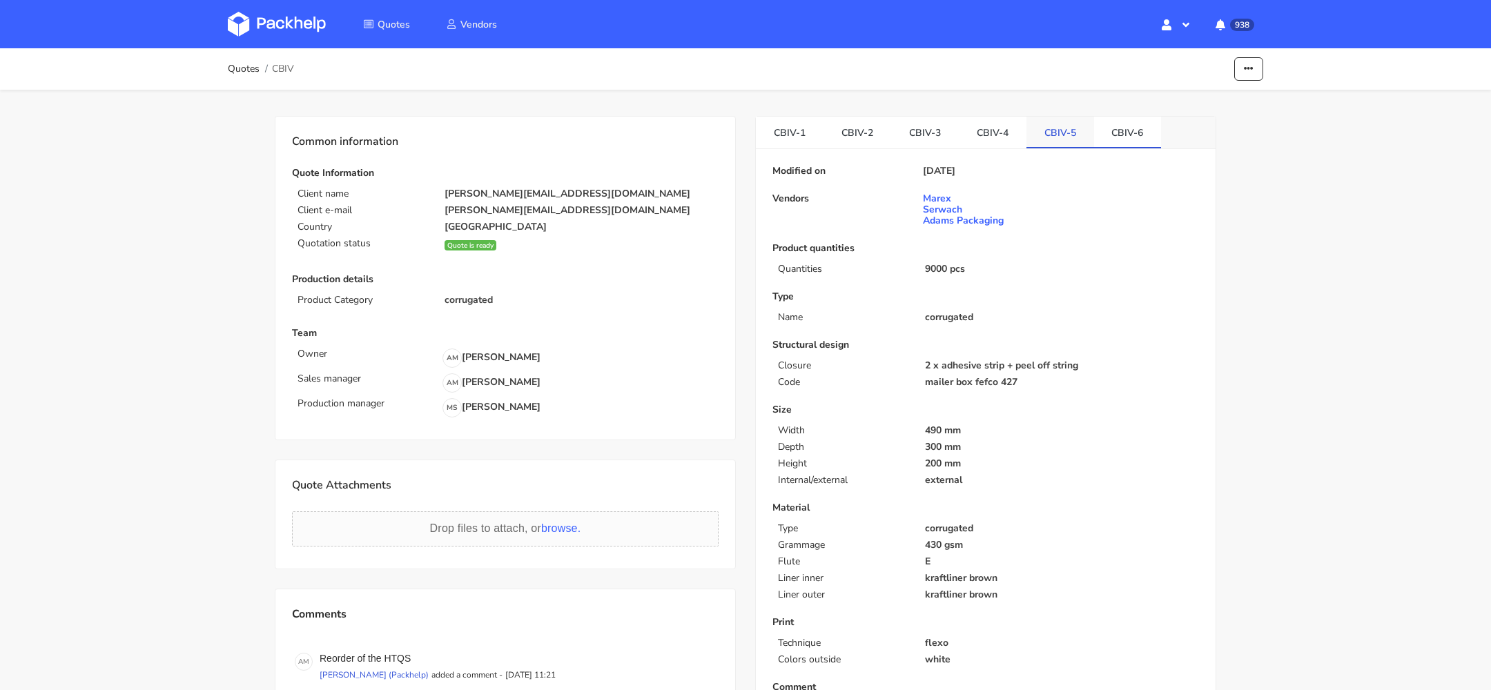
click at [1057, 140] on link "CBIV-5" at bounding box center [1060, 132] width 68 height 30
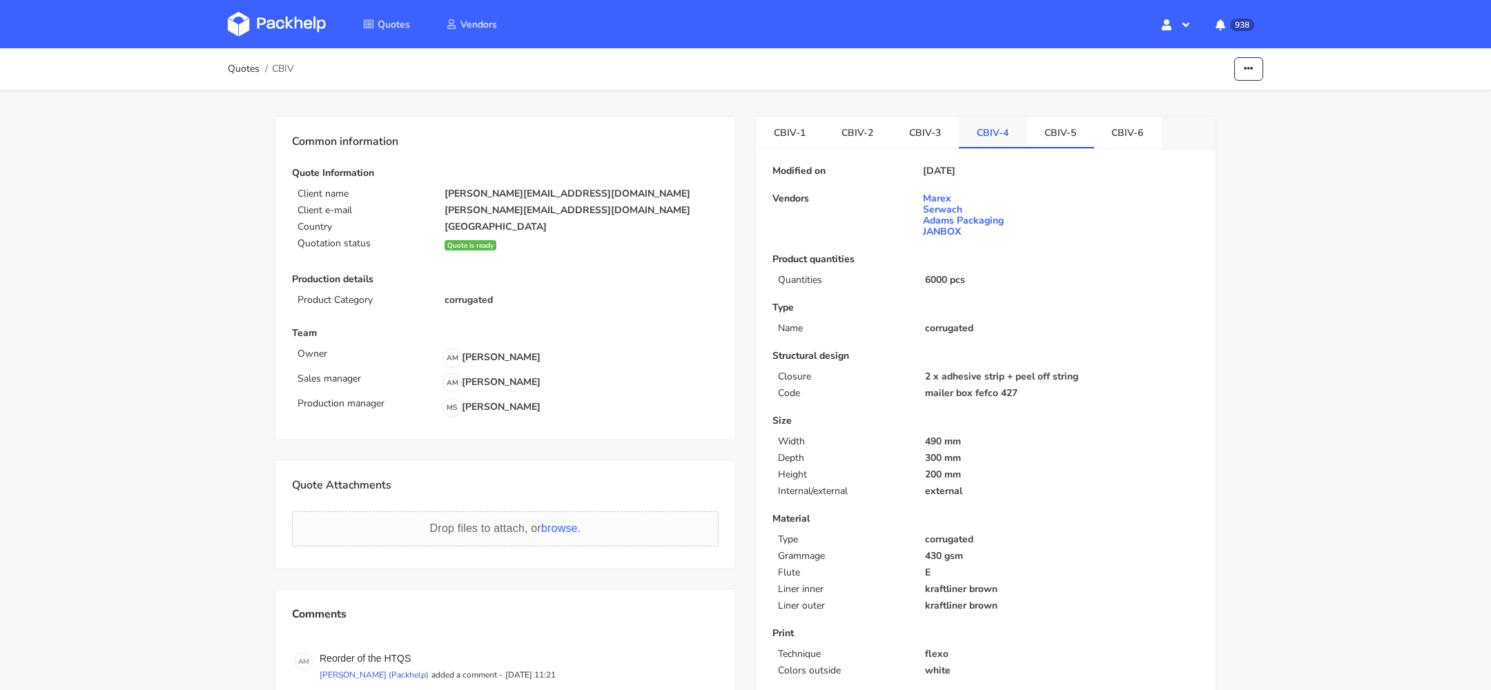
click at [989, 139] on link "CBIV-4" at bounding box center [993, 132] width 68 height 30
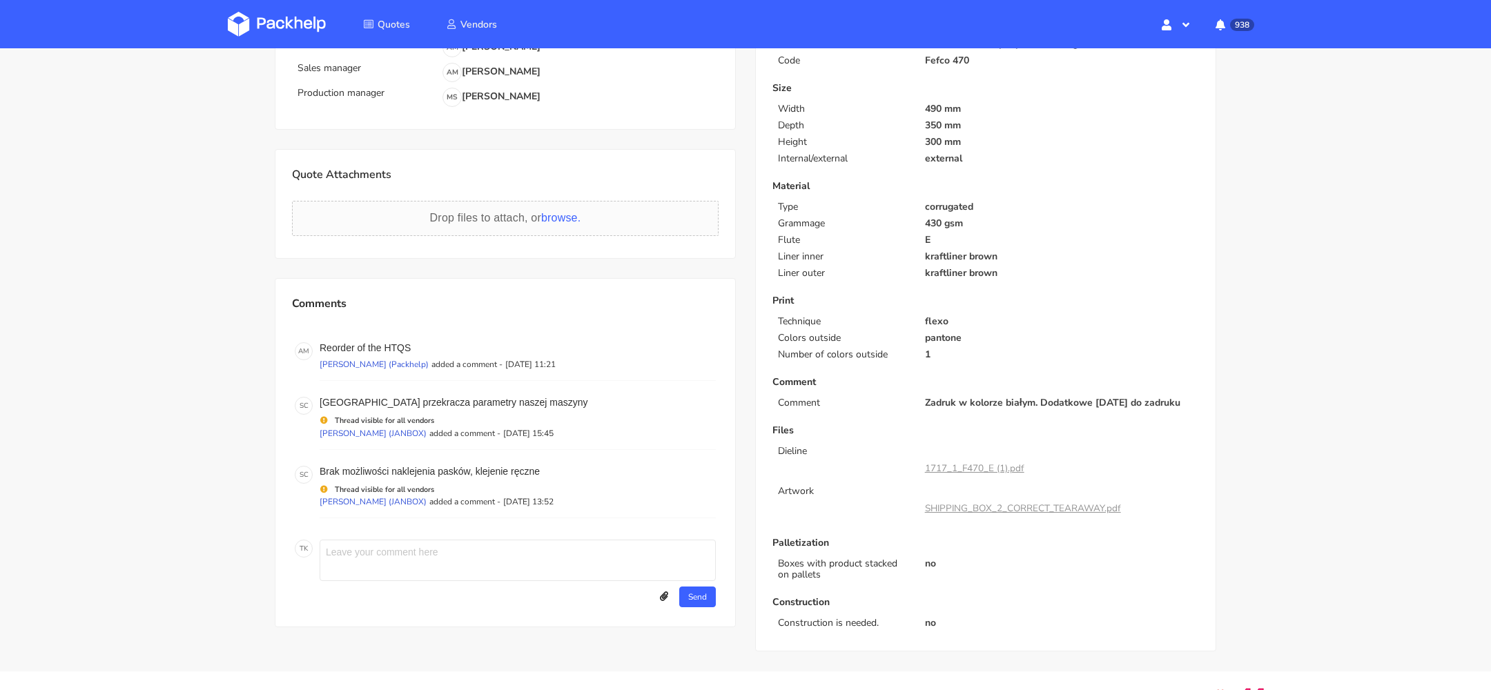
scroll to position [313, 0]
click at [982, 466] on link "1717_1_F470_E (1).pdf" at bounding box center [974, 465] width 99 height 13
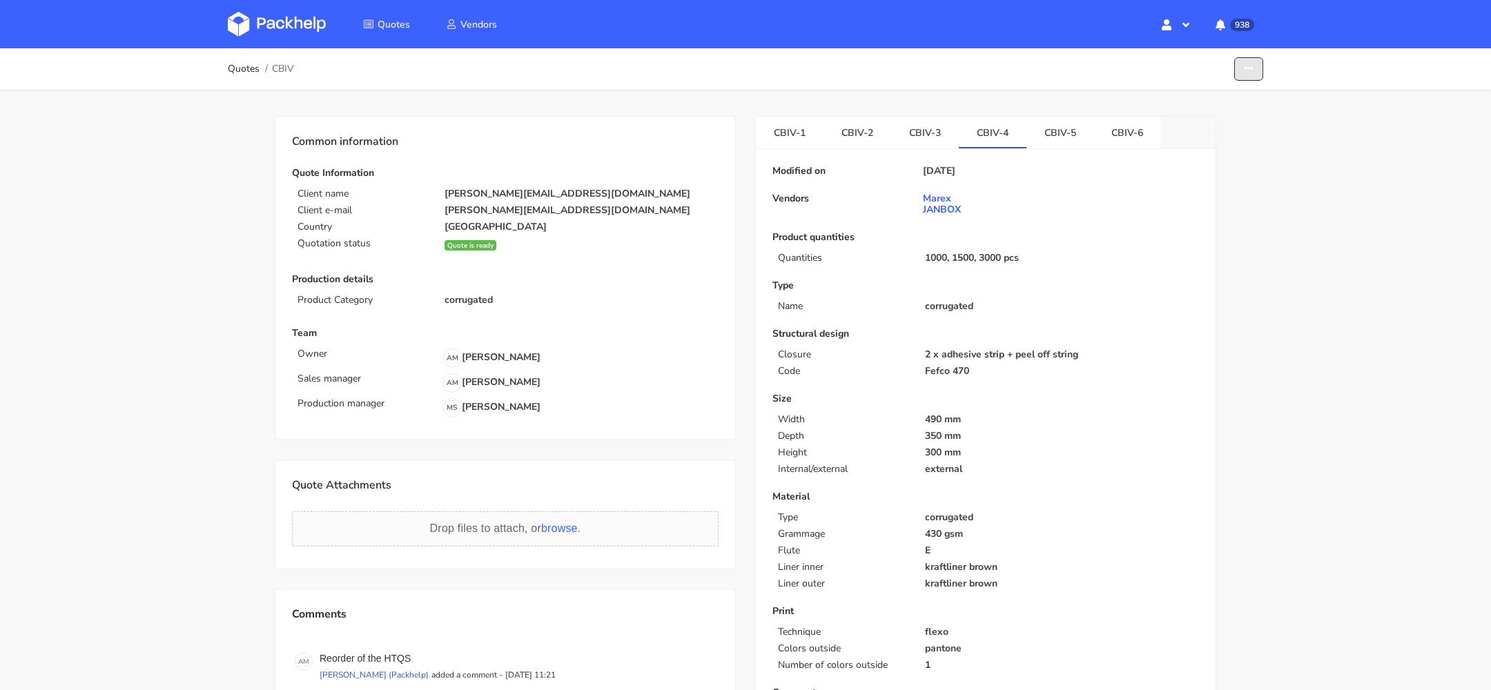
click at [1255, 63] on button "button" at bounding box center [1248, 69] width 29 height 24
click at [1191, 154] on link "Show estimations" at bounding box center [1195, 150] width 121 height 23
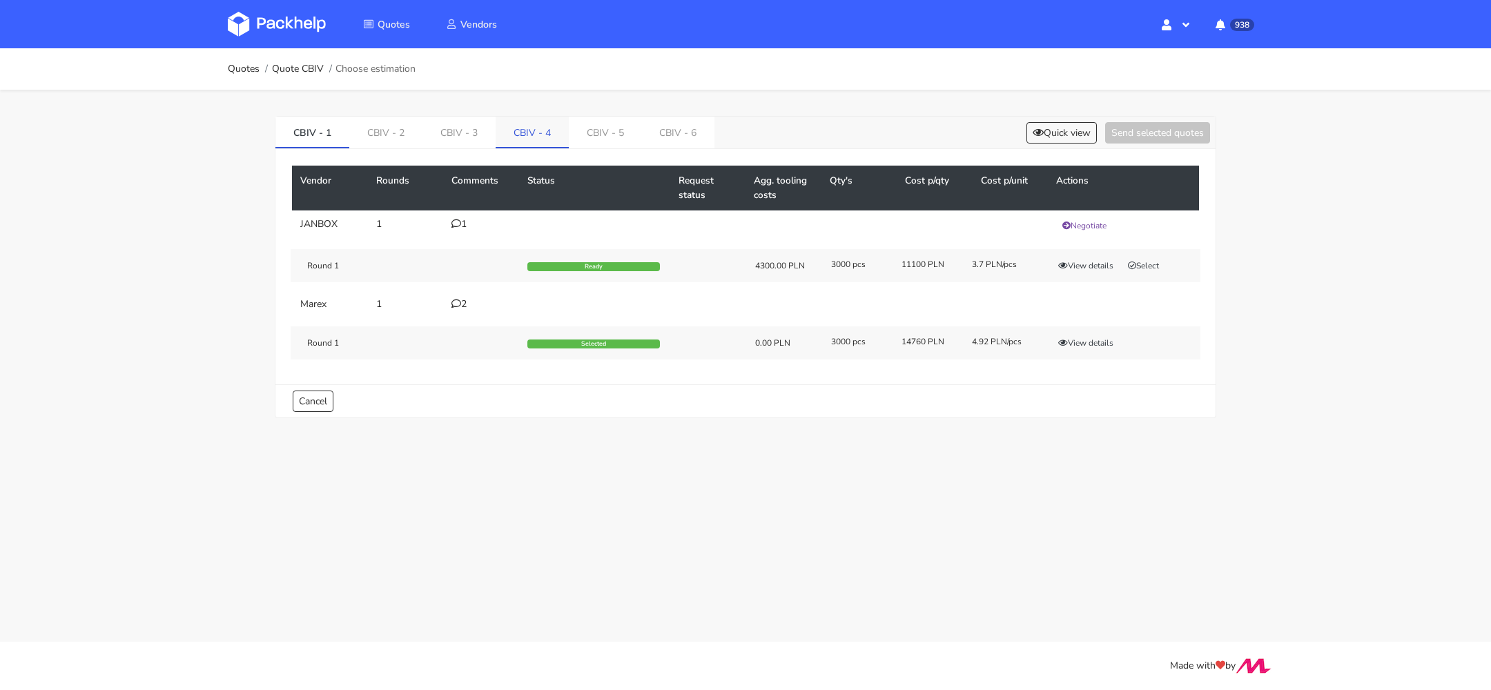
click at [516, 134] on link "CBIV - 4" at bounding box center [532, 132] width 73 height 30
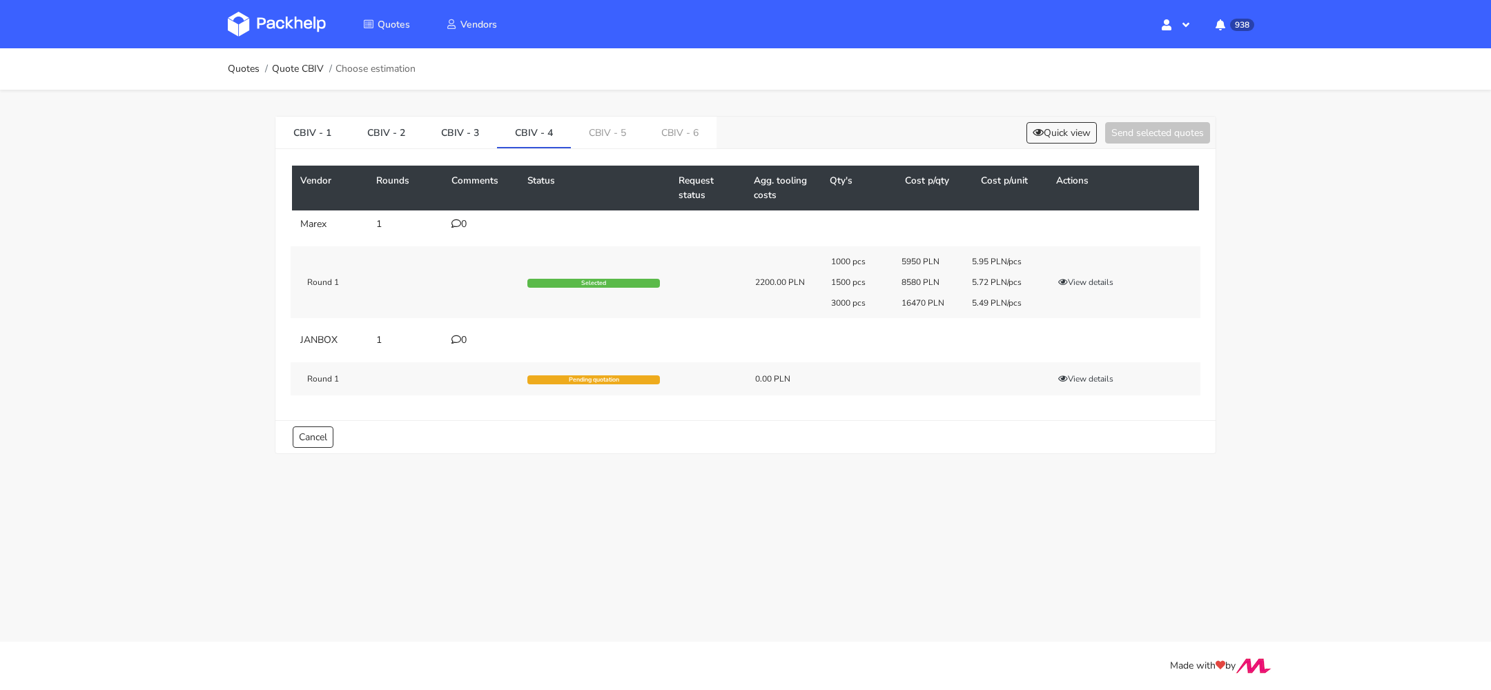
click at [463, 219] on div "0" at bounding box center [480, 224] width 59 height 11
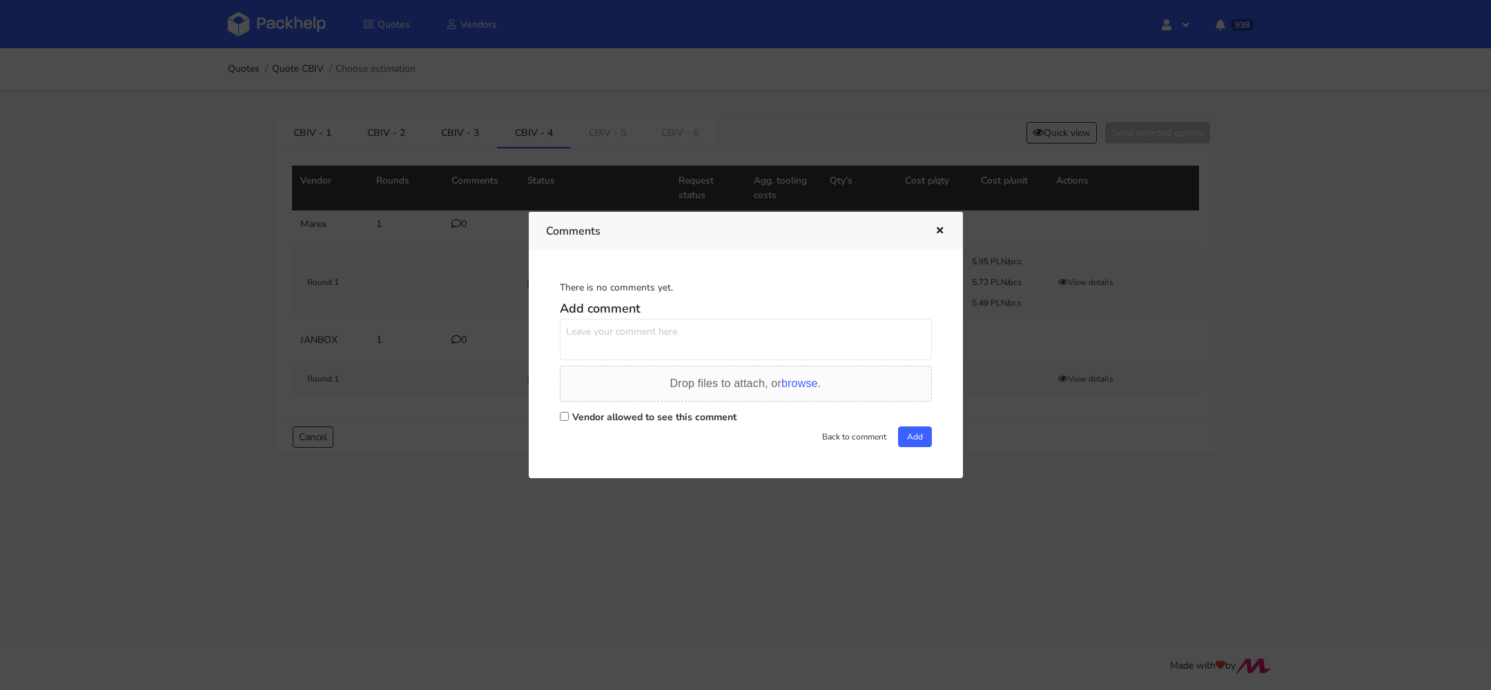
click at [931, 227] on button "button" at bounding box center [937, 231] width 15 height 18
